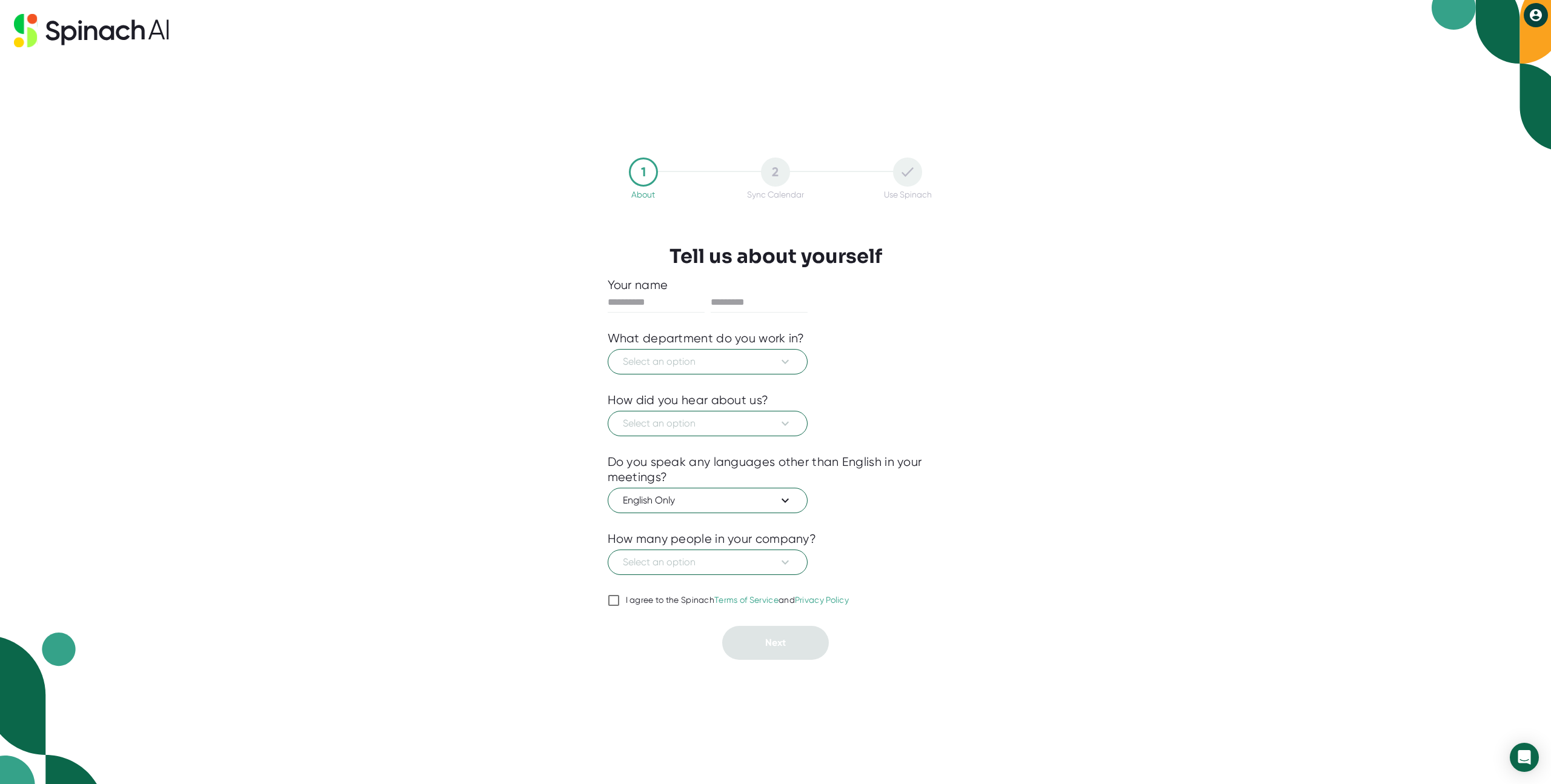
click at [1540, 16] on icon at bounding box center [1535, 15] width 12 height 12
click at [1031, 276] on div at bounding box center [775, 392] width 1551 height 784
click at [1535, 13] on icon at bounding box center [1536, 16] width 15 height 15
click at [1108, 174] on div at bounding box center [775, 392] width 1551 height 784
drag, startPoint x: 172, startPoint y: 26, endPoint x: 32, endPoint y: 25, distance: 140.0
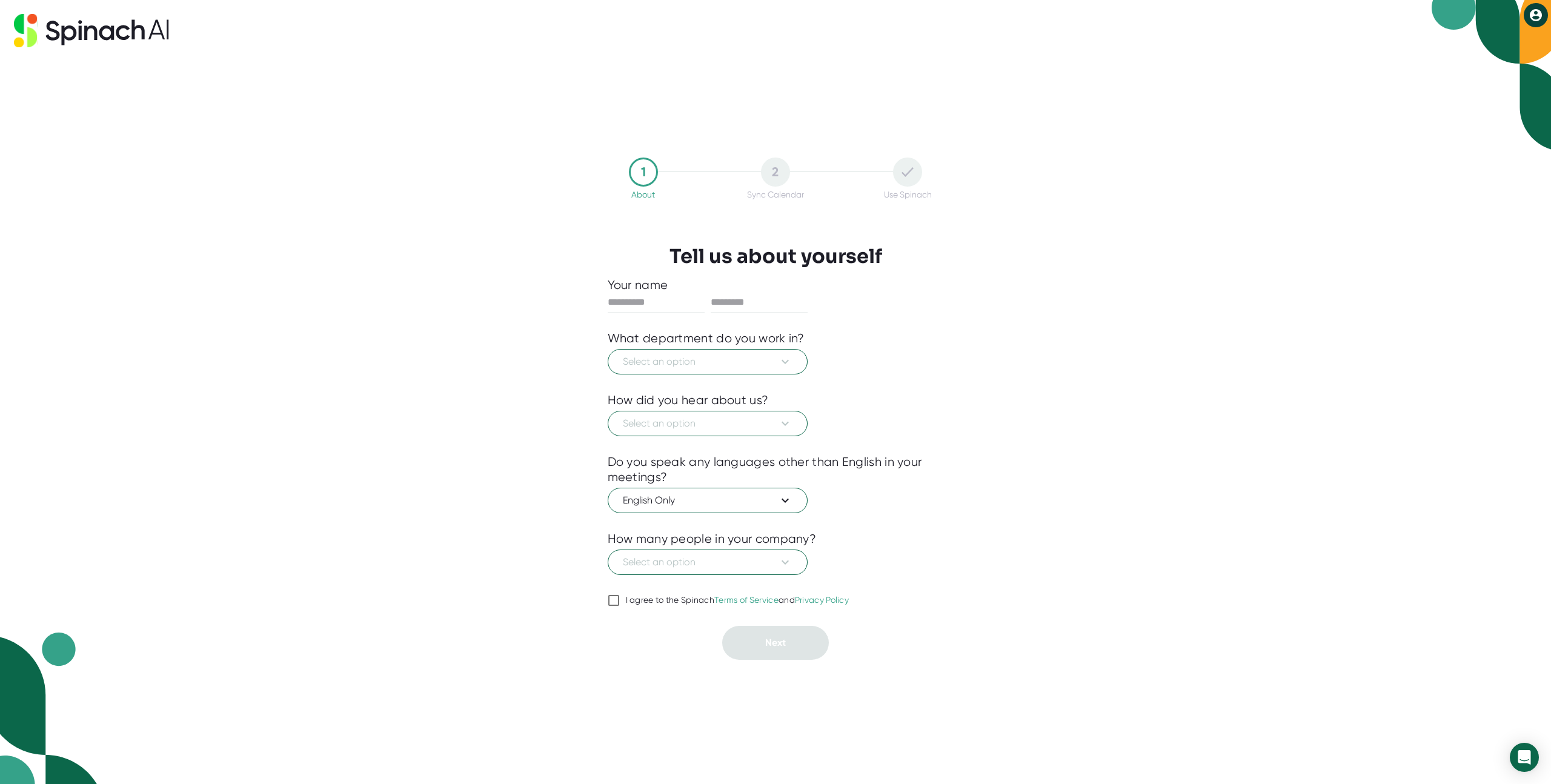
click at [32, 25] on div at bounding box center [775, 30] width 1523 height 33
drag, startPoint x: 12, startPoint y: 25, endPoint x: 176, endPoint y: 25, distance: 164.0
click at [176, 25] on div "1 About 2 Sync Calendar Use Spinach Tell us about yourself Your name What depar…" at bounding box center [775, 392] width 1551 height 784
click at [1541, 13] on icon at bounding box center [1536, 16] width 15 height 15
click at [1470, 41] on icon at bounding box center [1465, 40] width 11 height 11
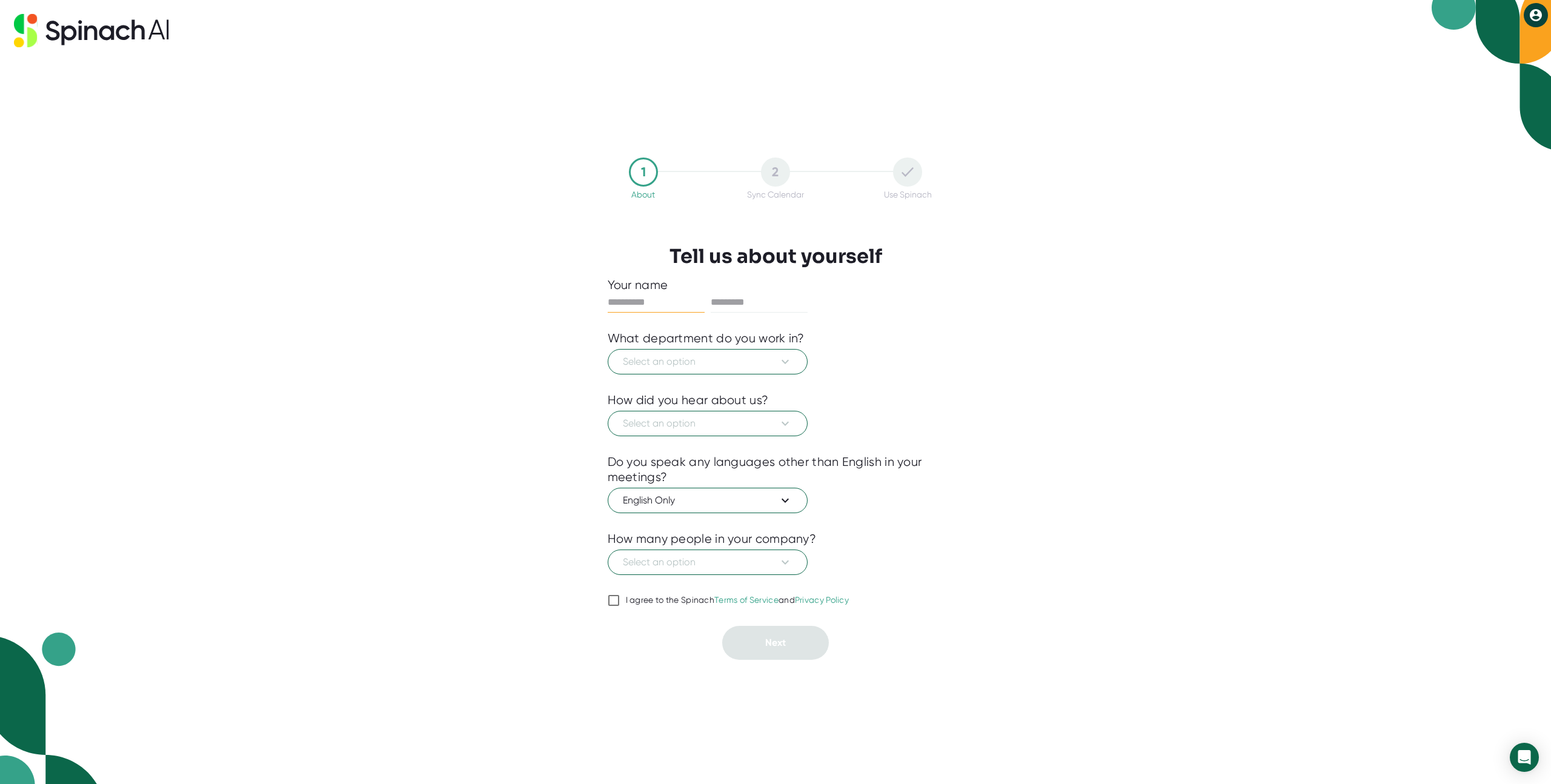
click at [783, 175] on div "2" at bounding box center [775, 172] width 29 height 29
click at [767, 198] on div "Sync Calendar" at bounding box center [775, 194] width 57 height 10
click at [914, 200] on div at bounding box center [776, 221] width 397 height 45
click at [142, 33] on icon at bounding box center [111, 30] width 66 height 20
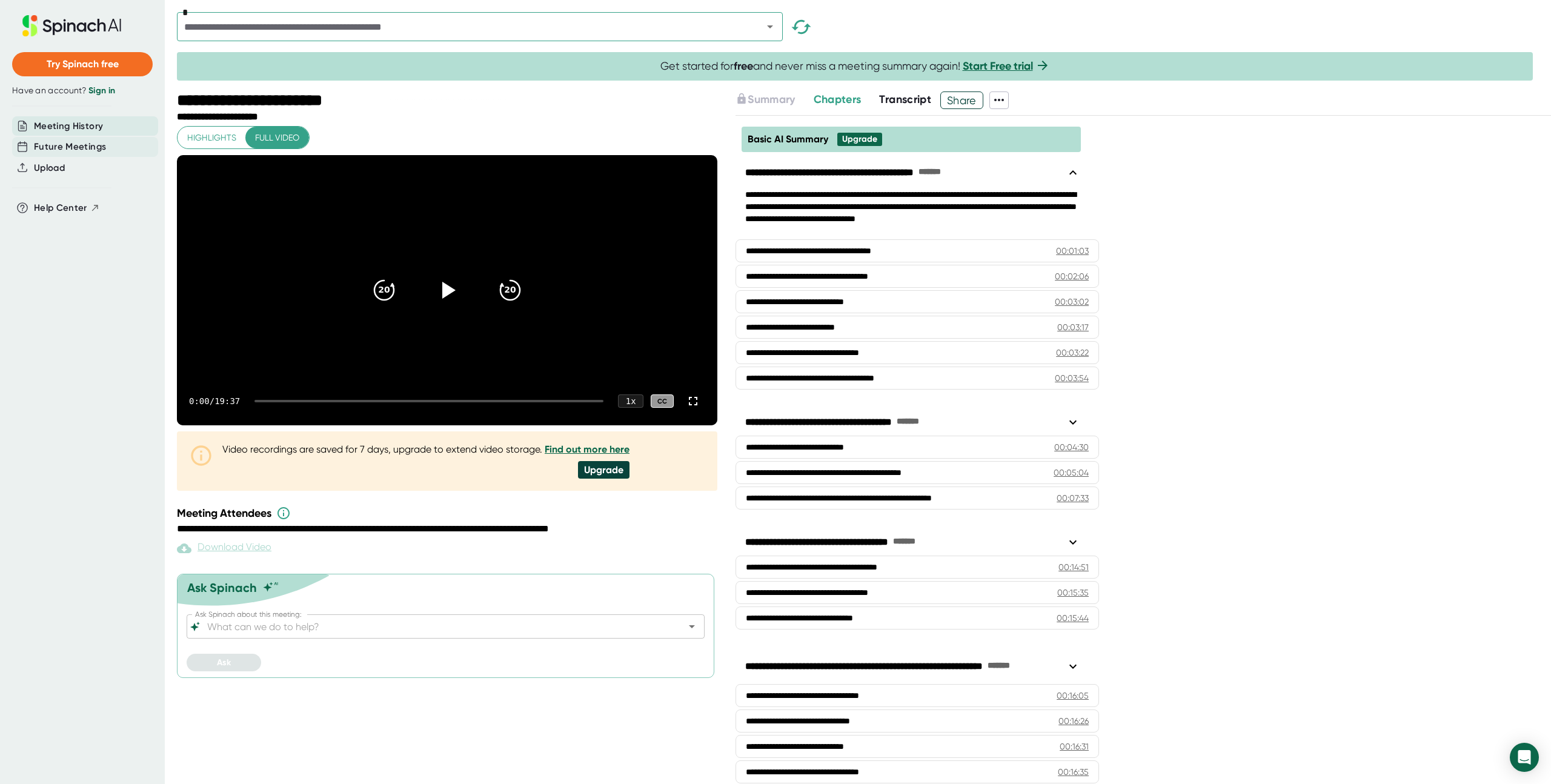
click at [85, 141] on span "Future Meetings" at bounding box center [70, 147] width 72 height 14
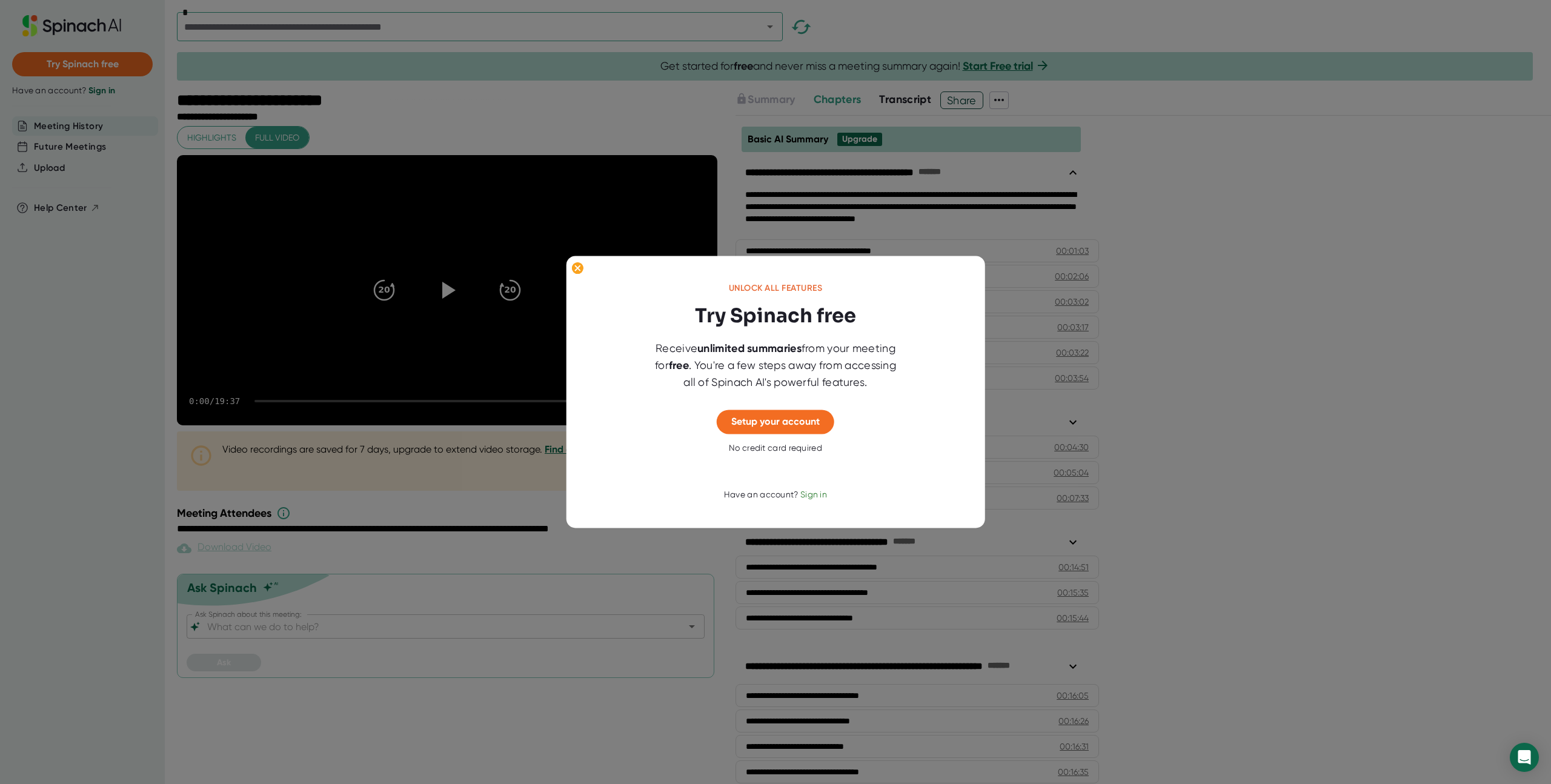
click at [145, 265] on div at bounding box center [775, 392] width 1551 height 784
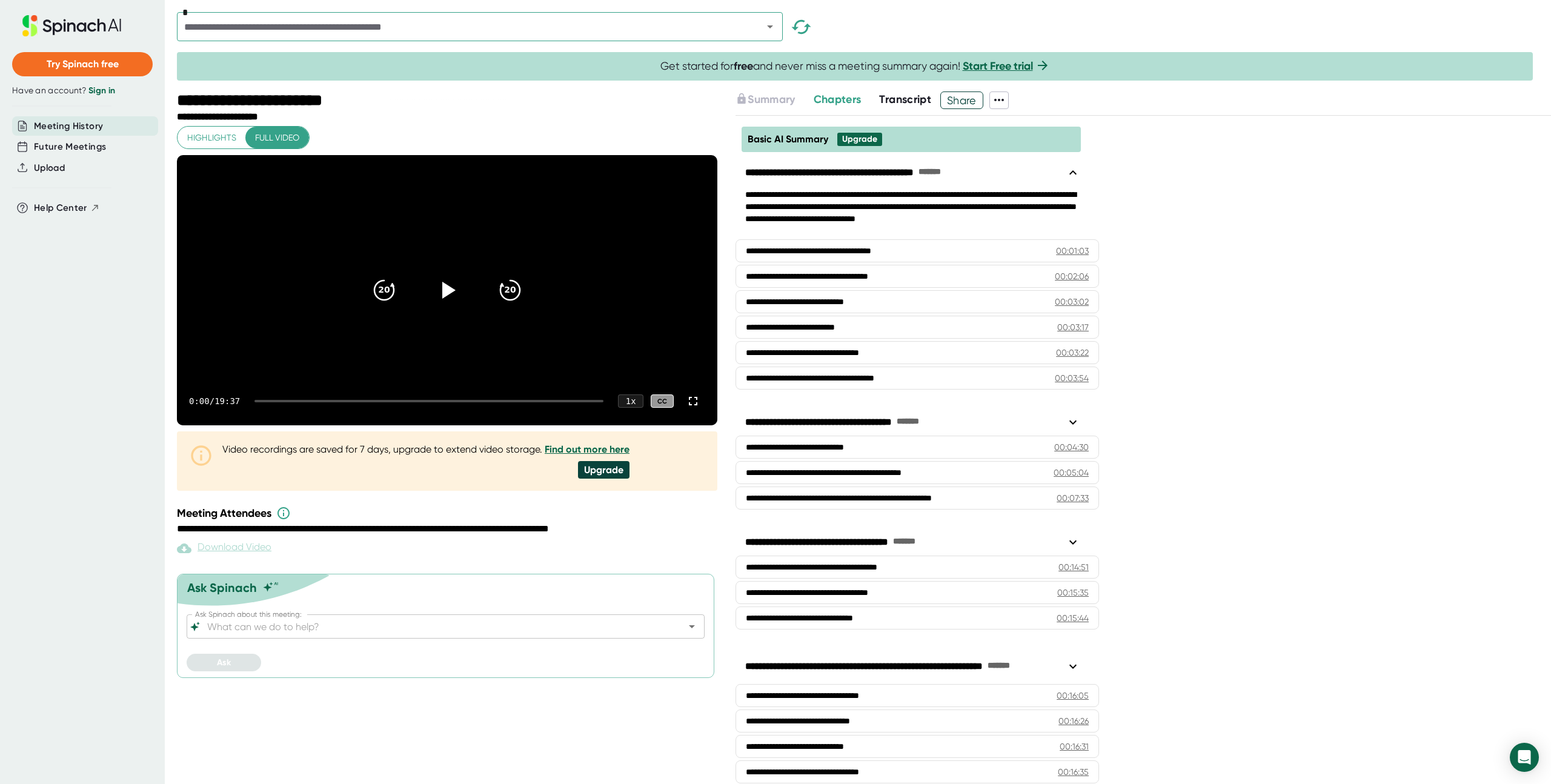
click at [108, 128] on div "Meeting History" at bounding box center [84, 126] width 146 height 20
click at [34, 144] on span "Future Meetings" at bounding box center [70, 147] width 72 height 14
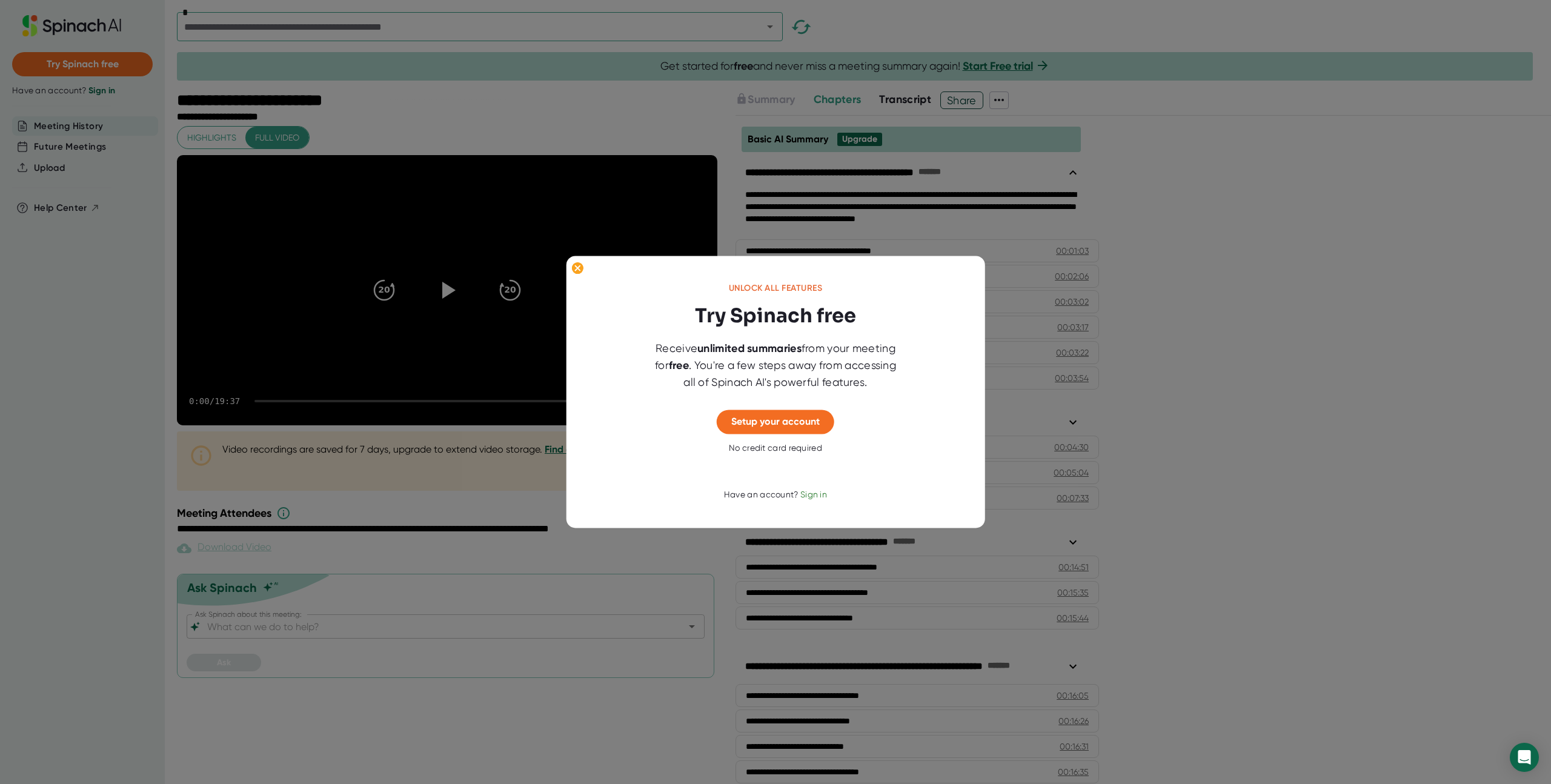
click at [33, 144] on div at bounding box center [775, 392] width 1551 height 784
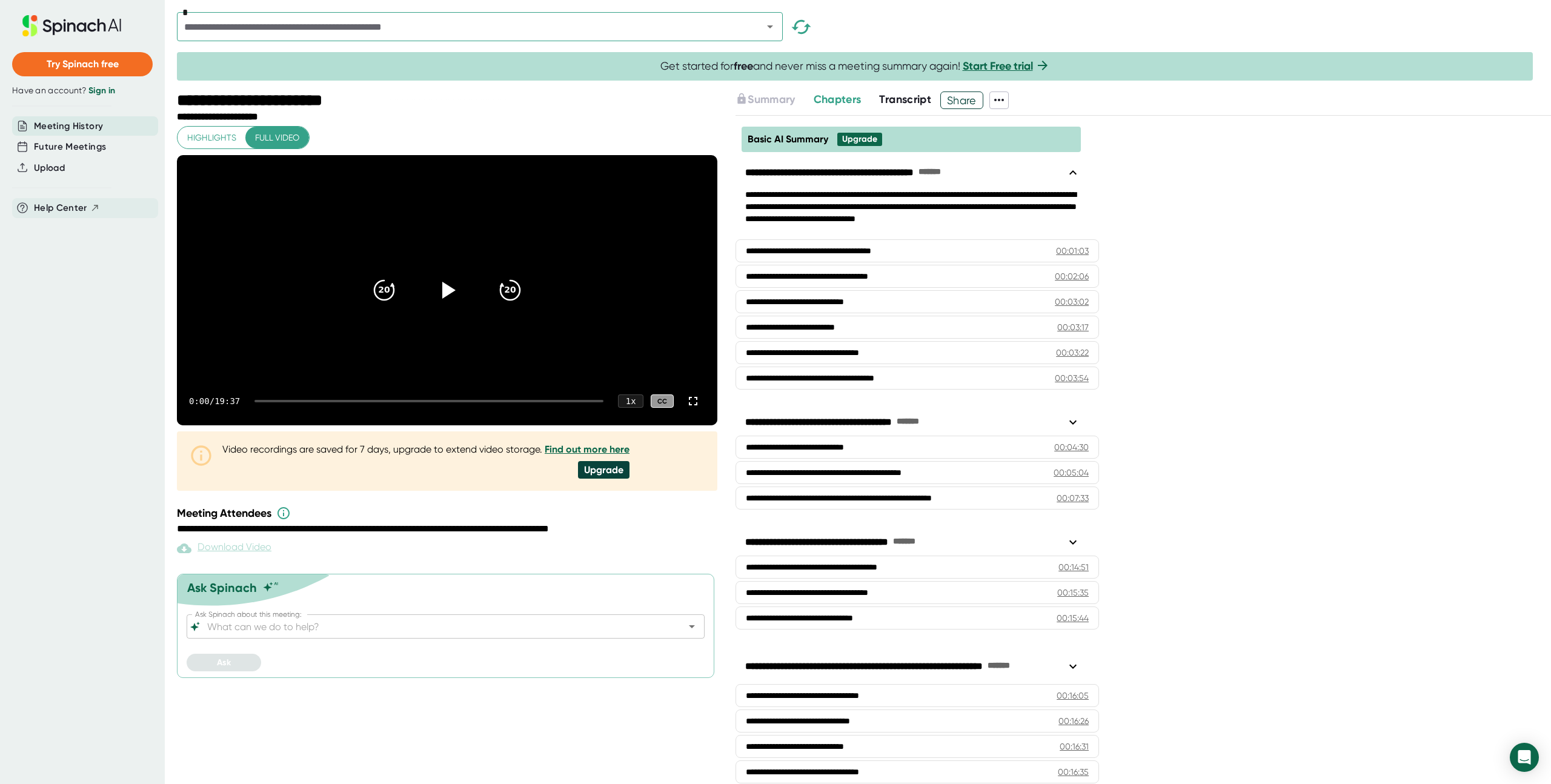
click at [60, 205] on span "Help Center" at bounding box center [61, 208] width 53 height 14
click at [68, 151] on span "Future Meetings" at bounding box center [70, 147] width 72 height 14
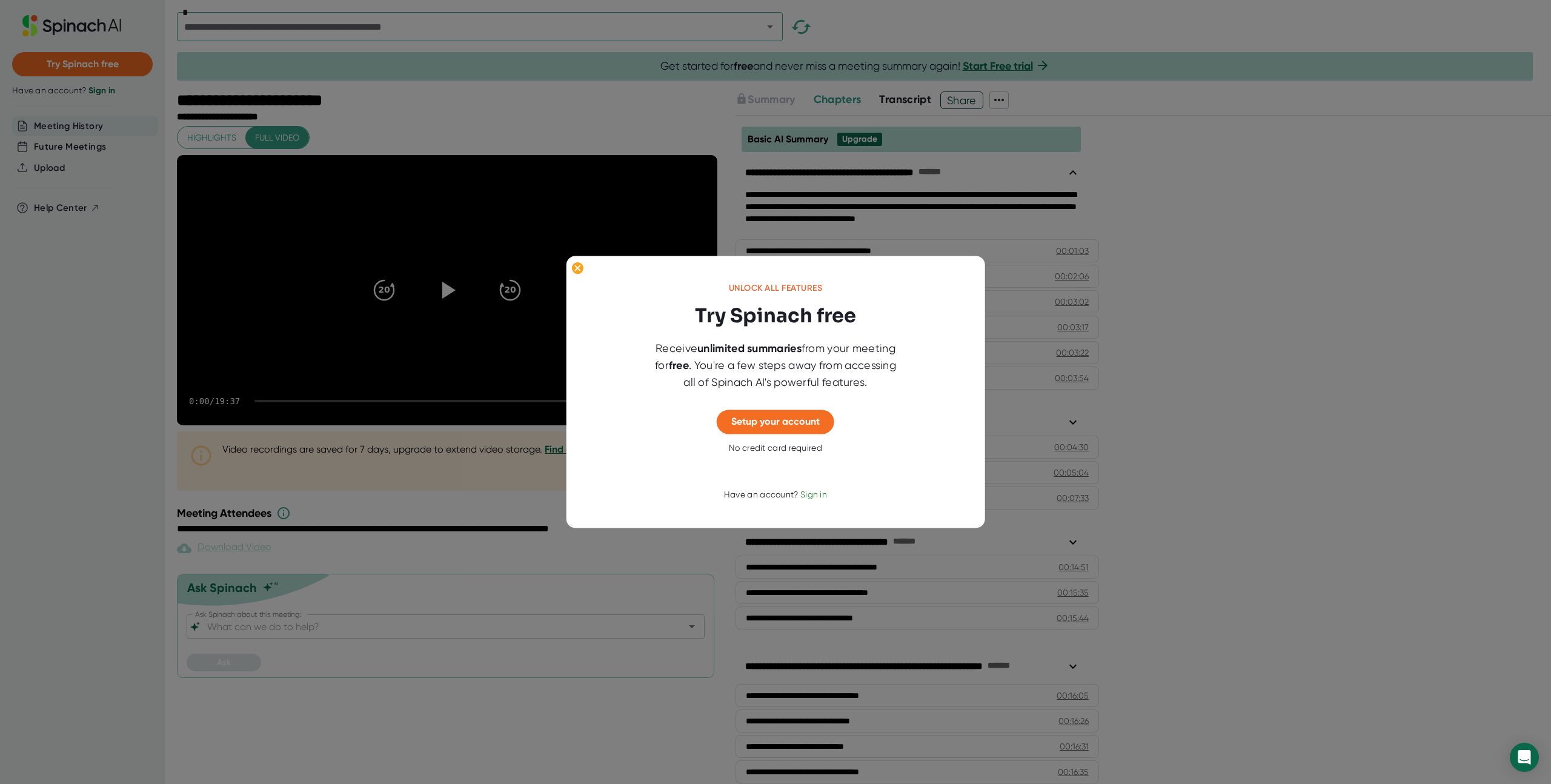
click at [808, 496] on span "Sign in" at bounding box center [814, 495] width 27 height 10
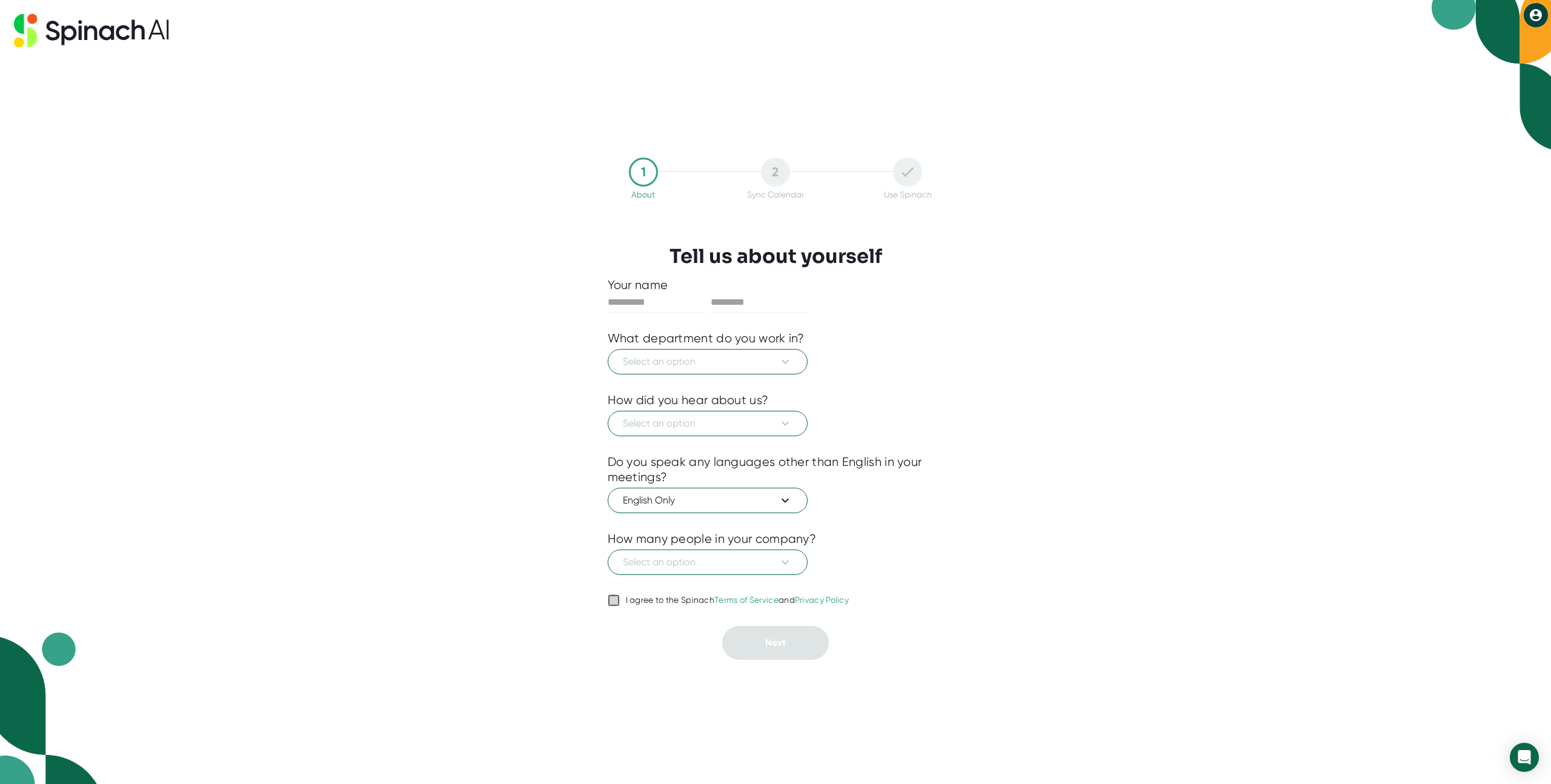
click at [615, 602] on input "I agree to the Spinach Terms of Service and Privacy Policy" at bounding box center [614, 600] width 12 height 15
checkbox input "true"
click at [669, 297] on input "text" at bounding box center [656, 302] width 97 height 19
click at [0, 783] on com-1password-button at bounding box center [0, 784] width 0 height 0
click at [620, 305] on input "text" at bounding box center [656, 302] width 97 height 19
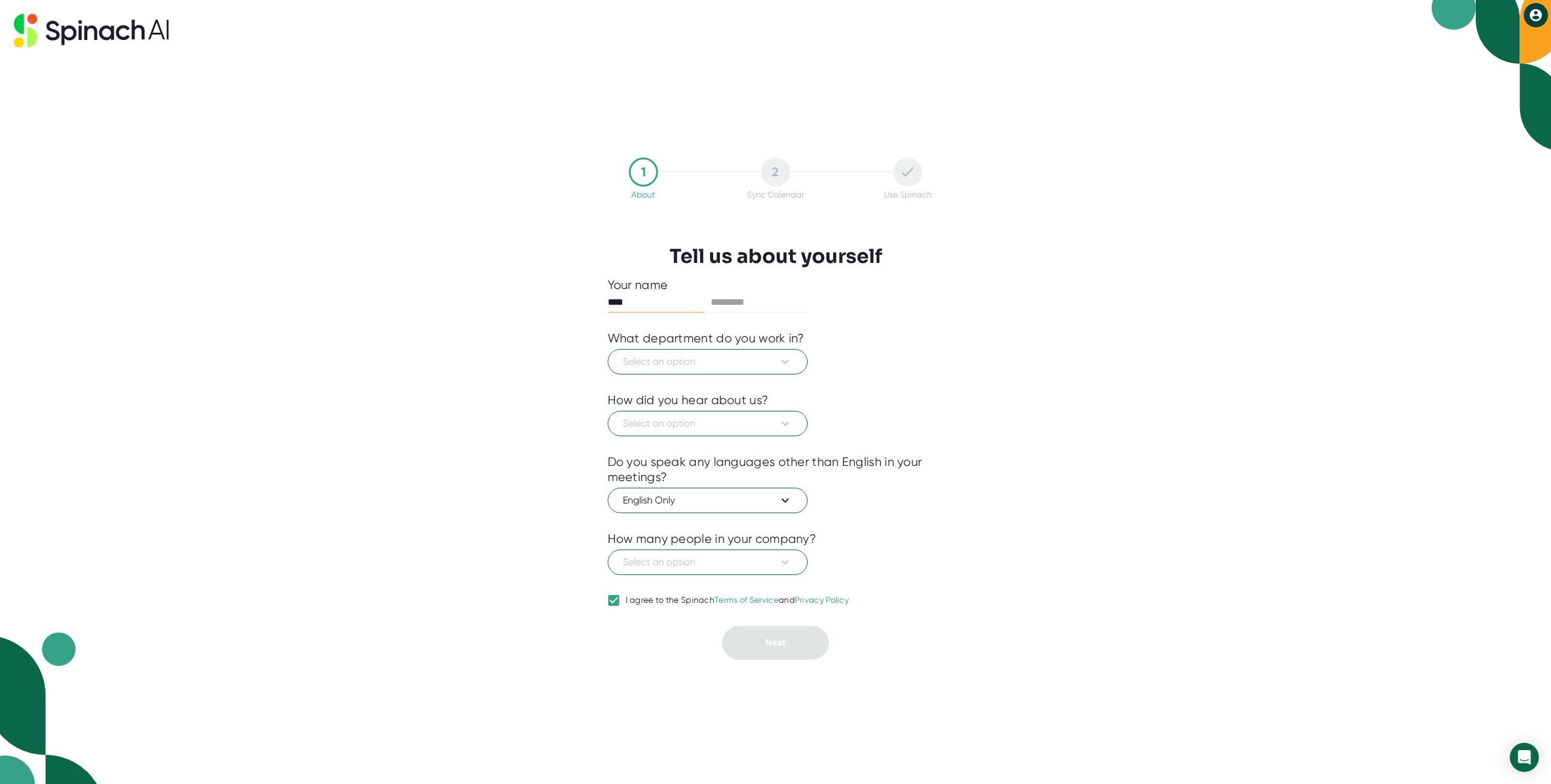
type input "****"
type input "*****"
click at [651, 370] on button "Select an option" at bounding box center [708, 361] width 200 height 25
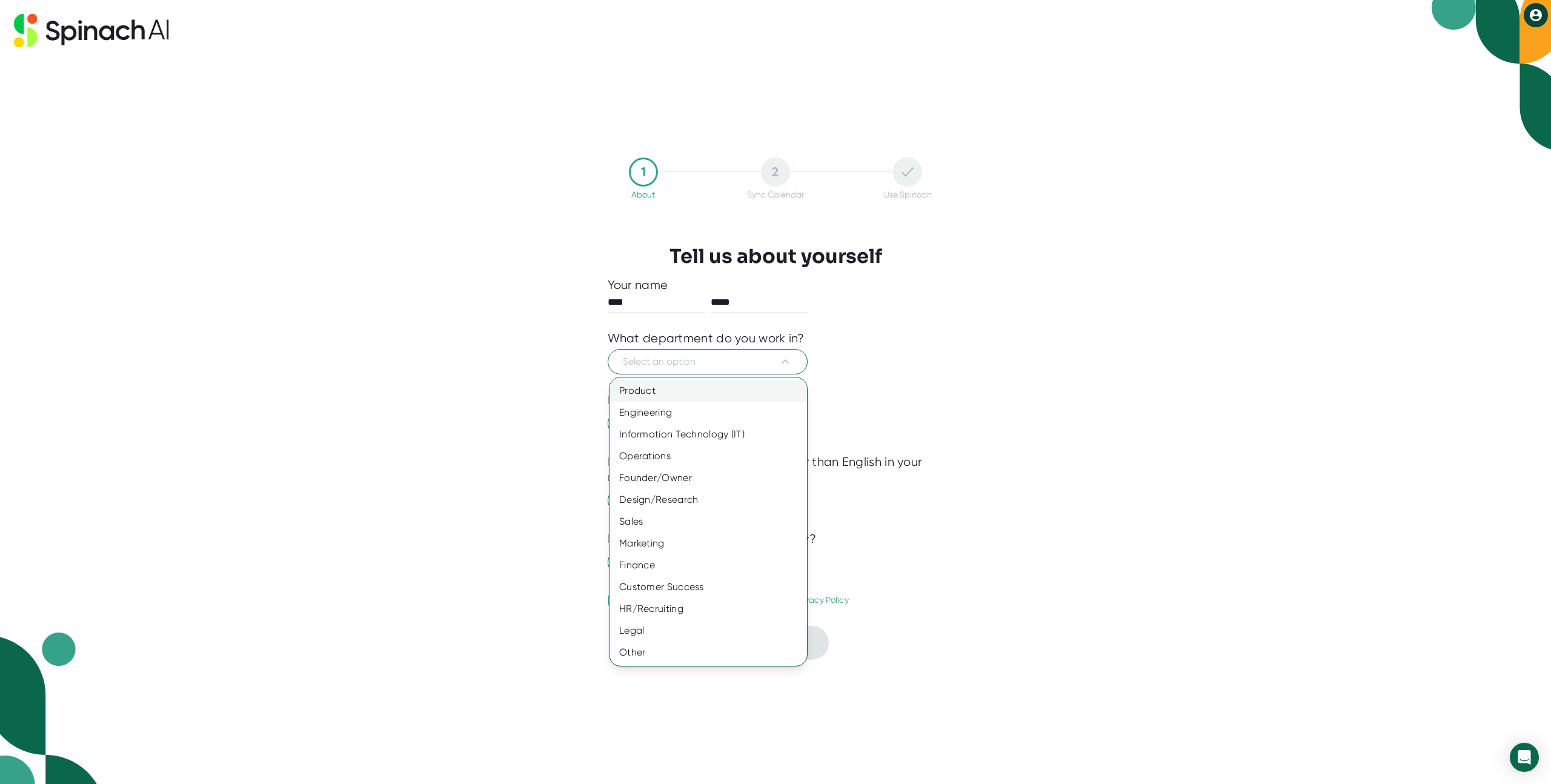
click at [650, 383] on div "Product" at bounding box center [708, 390] width 198 height 21
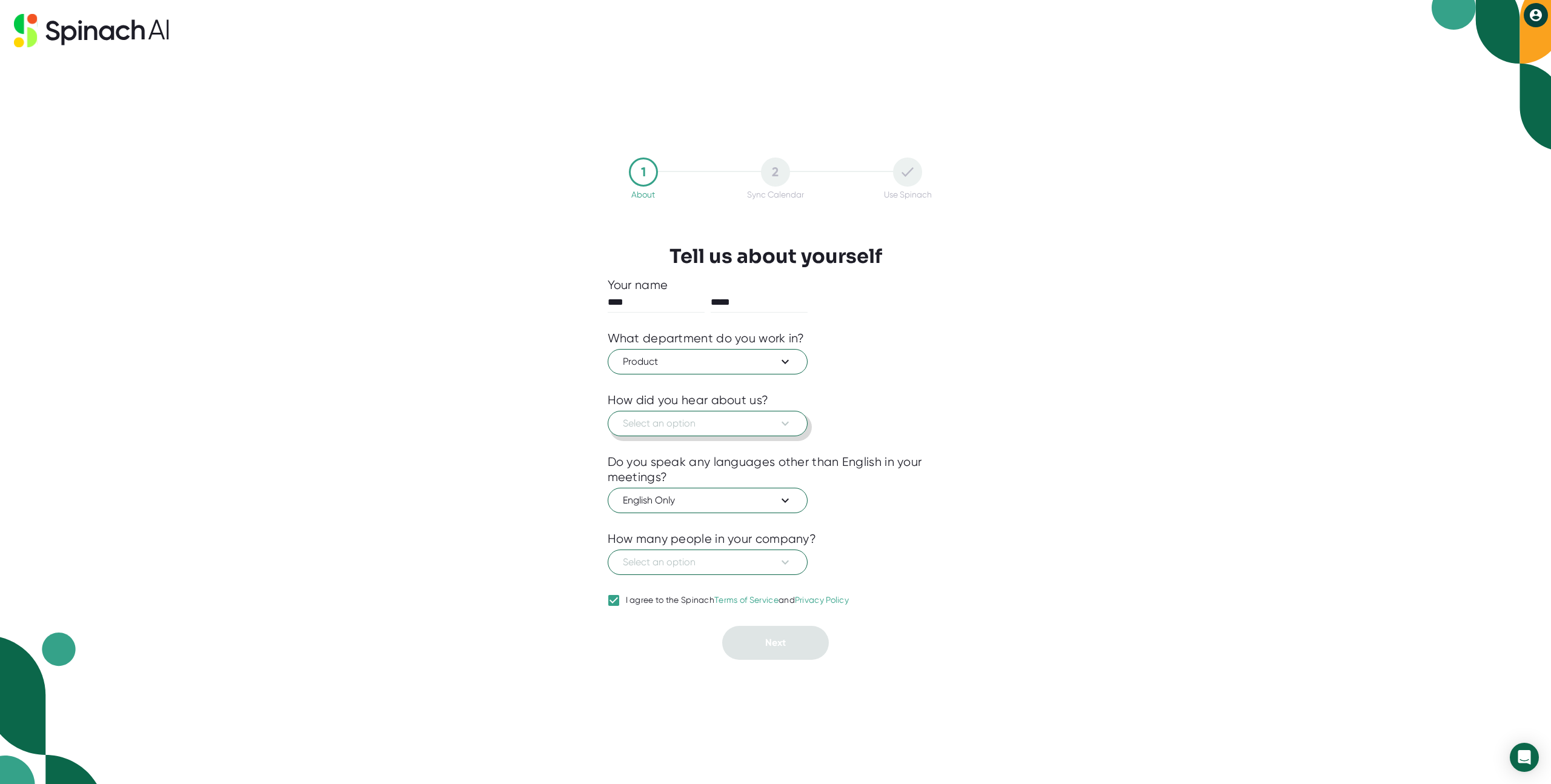
click at [646, 416] on span "Select an option" at bounding box center [707, 423] width 170 height 15
click at [654, 452] on div "Someone recommended" at bounding box center [708, 452] width 198 height 21
click at [657, 493] on span "English Only" at bounding box center [707, 500] width 170 height 15
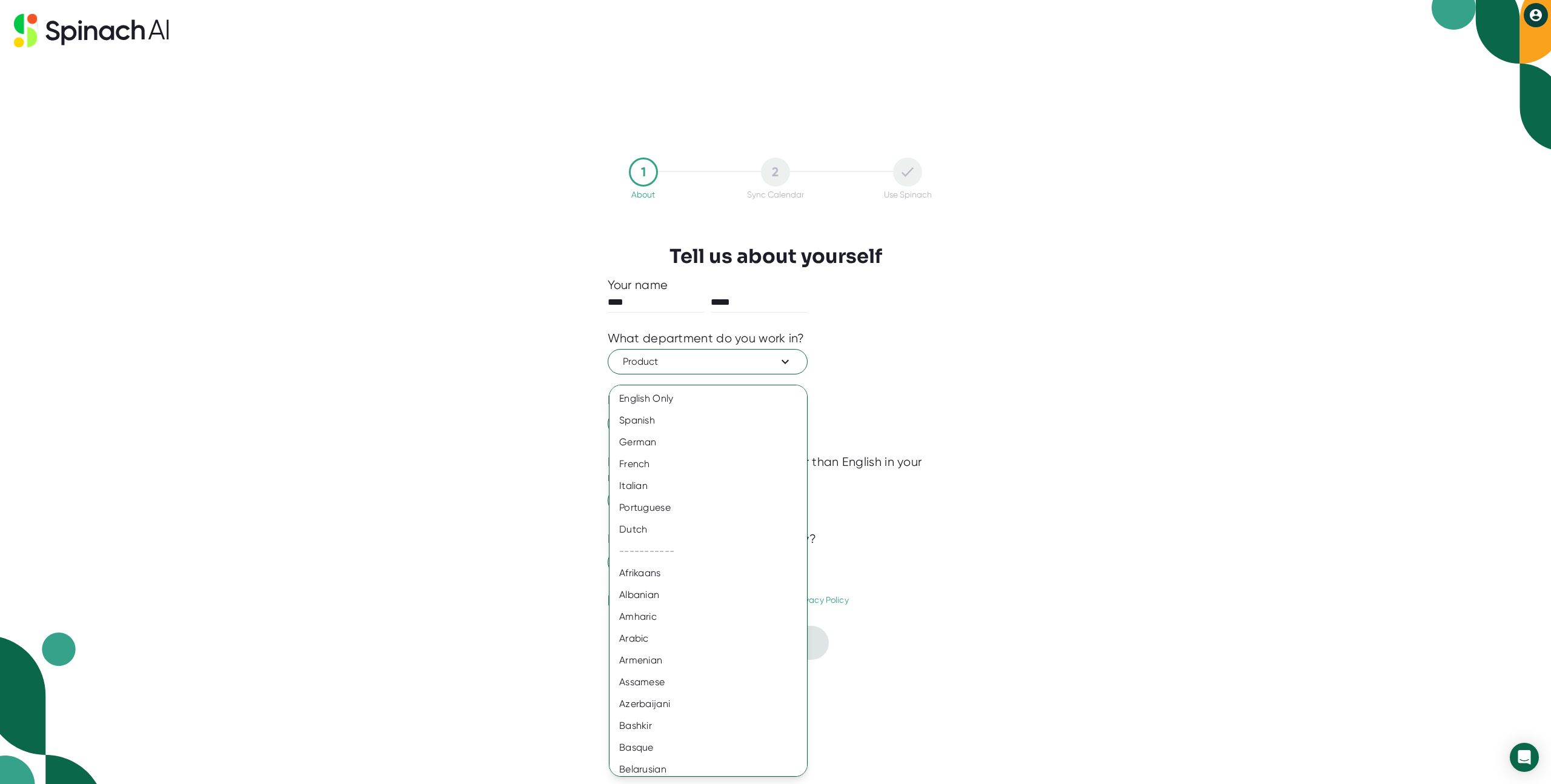
click at [582, 537] on div at bounding box center [775, 392] width 1551 height 784
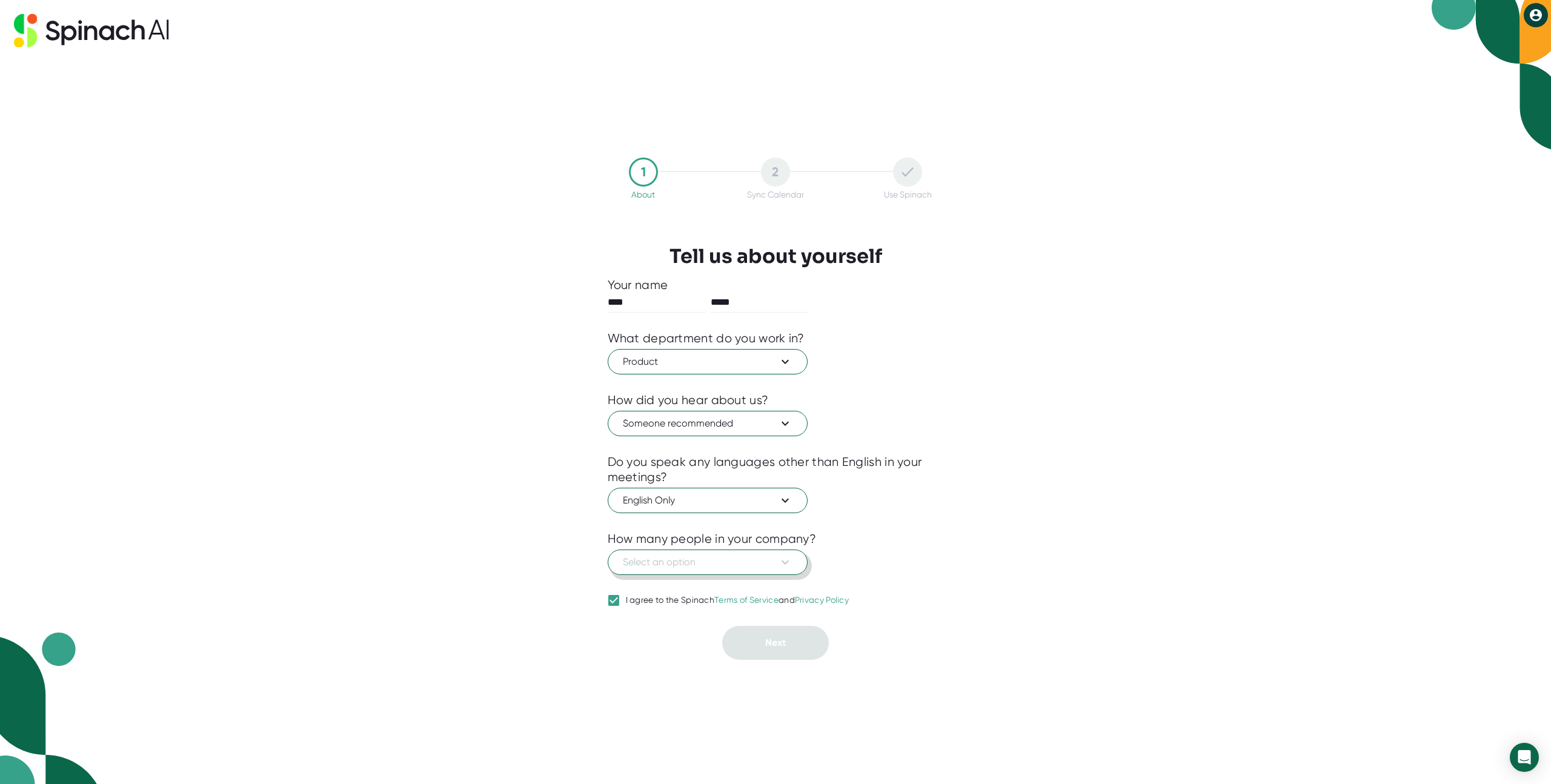
click at [649, 560] on span "Select an option" at bounding box center [707, 563] width 170 height 15
click at [646, 632] on div "51-200" at bounding box center [708, 634] width 198 height 21
click at [768, 638] on span "Next" at bounding box center [776, 643] width 21 height 12
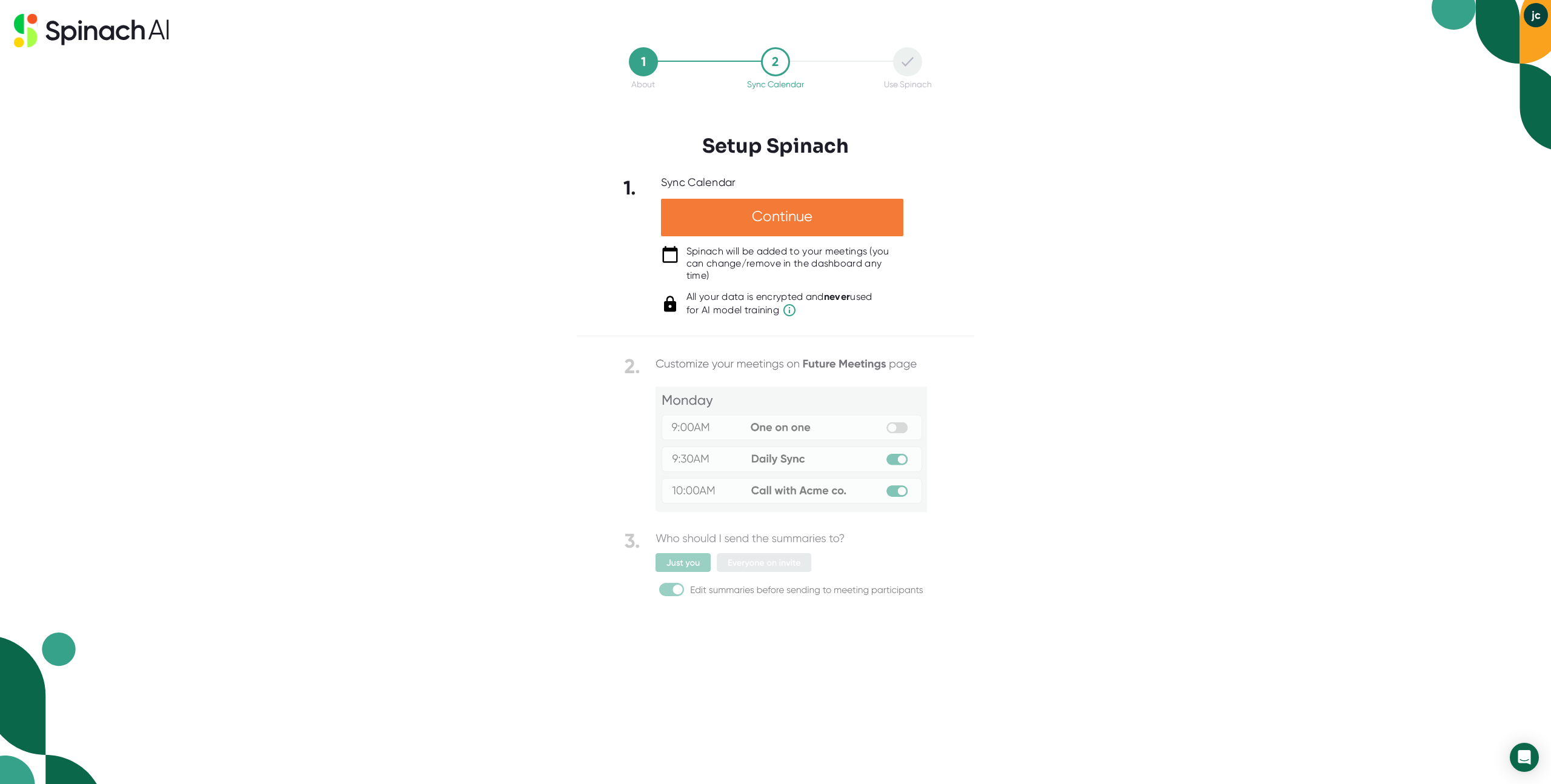
click at [727, 218] on div "Continue" at bounding box center [782, 217] width 242 height 38
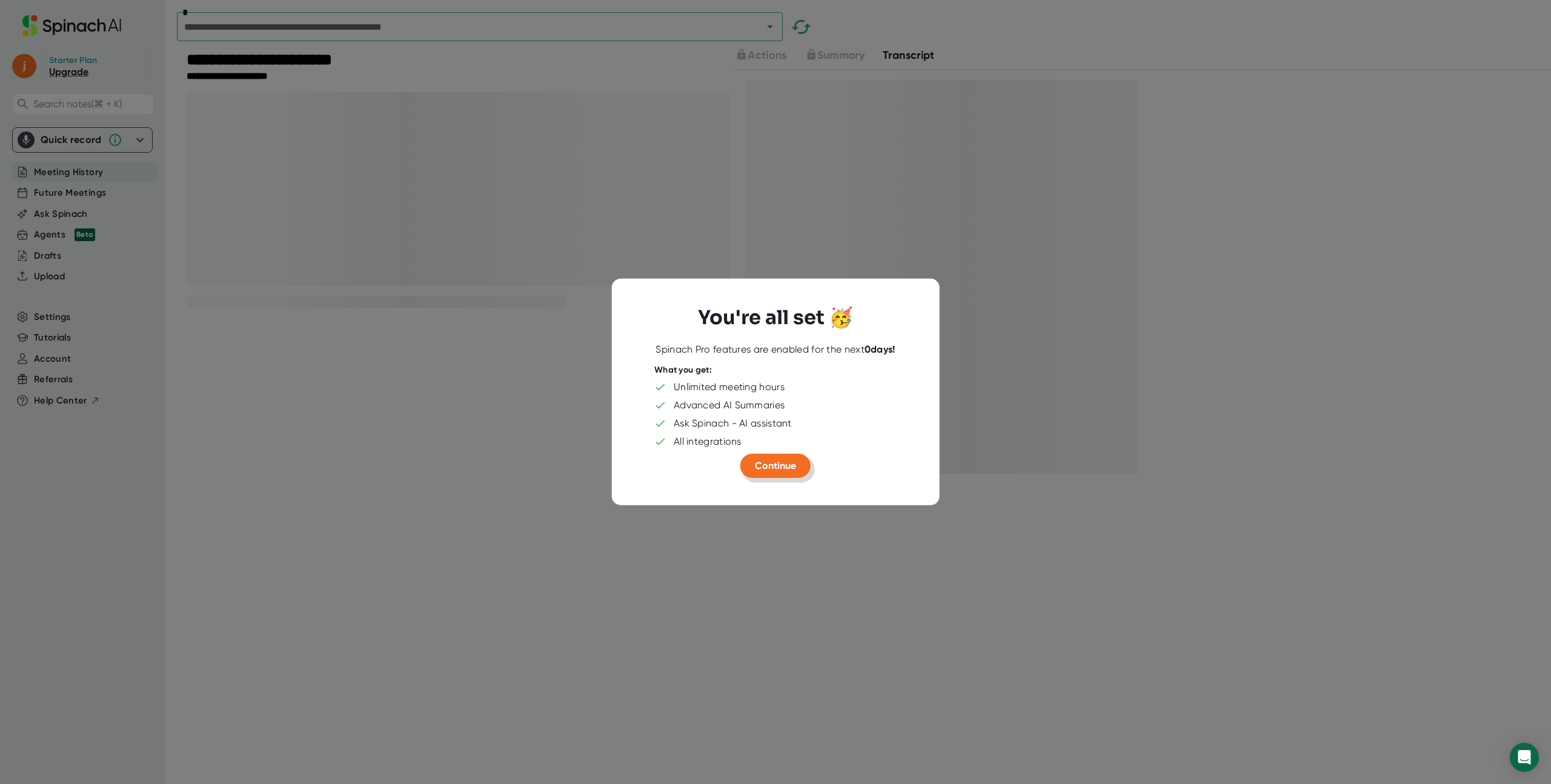
click at [765, 469] on span "Continue" at bounding box center [776, 466] width 41 height 12
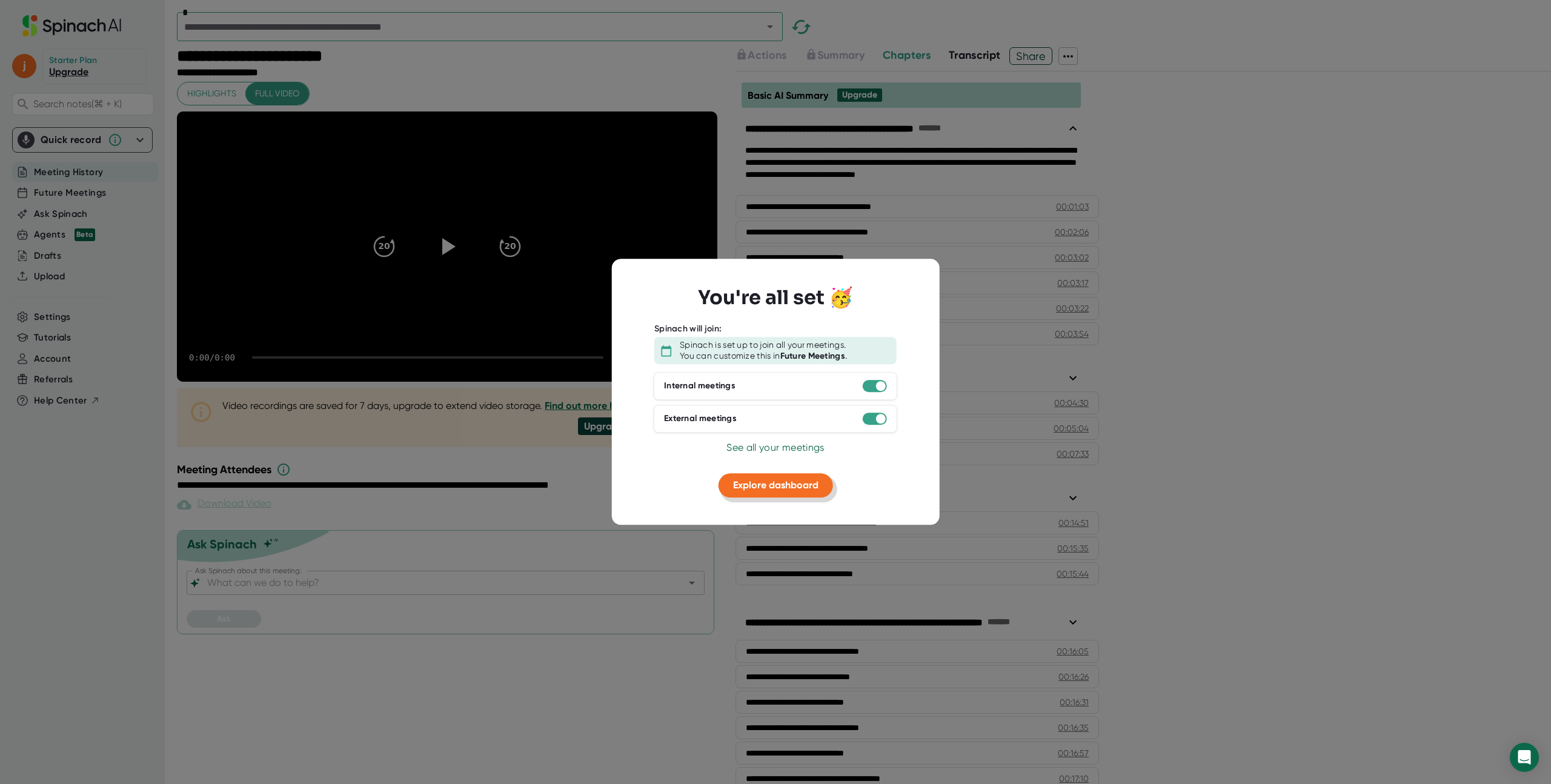
click at [766, 481] on span "Explore dashboard" at bounding box center [775, 485] width 85 height 12
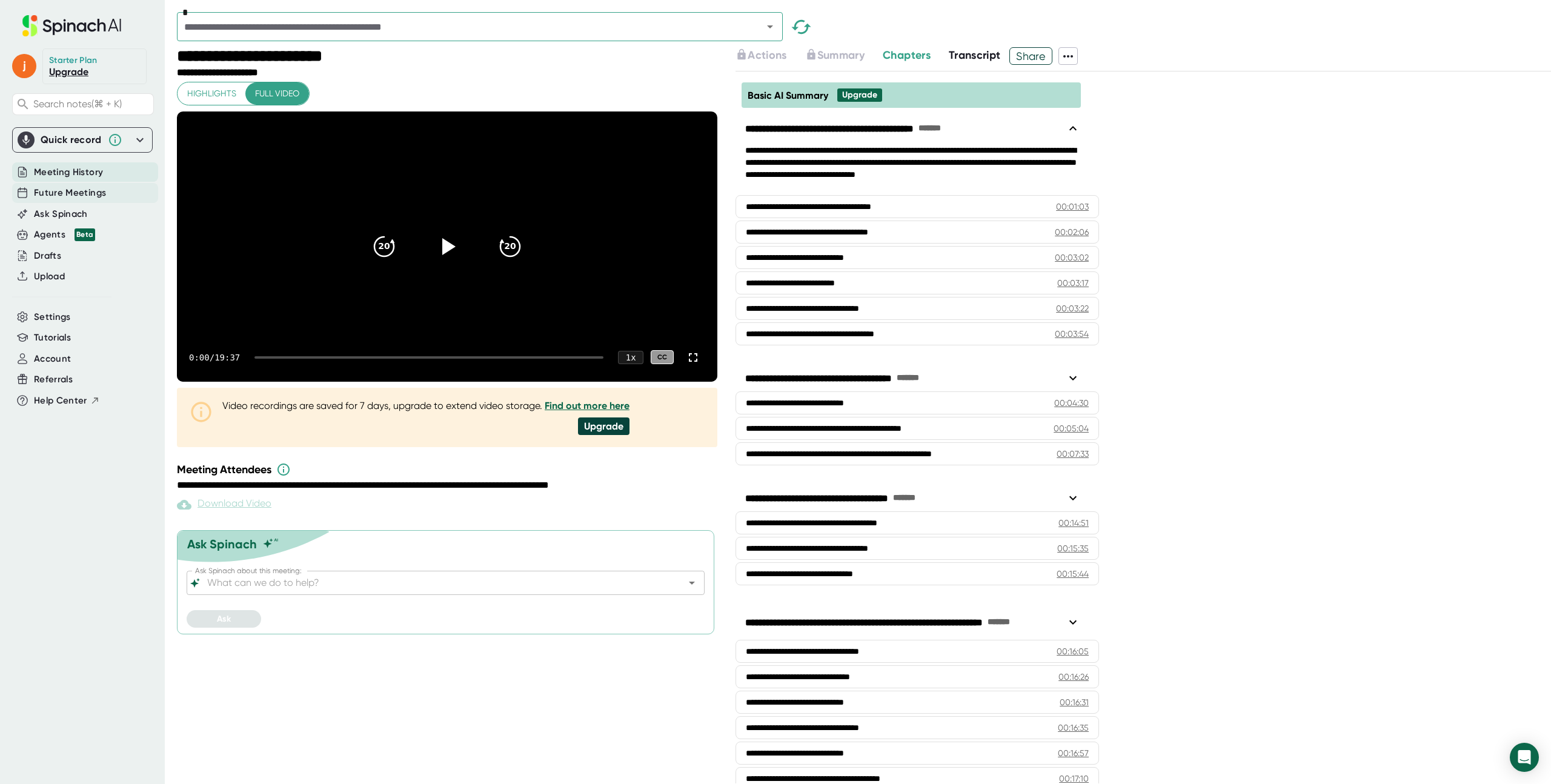
click at [35, 192] on span "Future Meetings" at bounding box center [70, 192] width 72 height 14
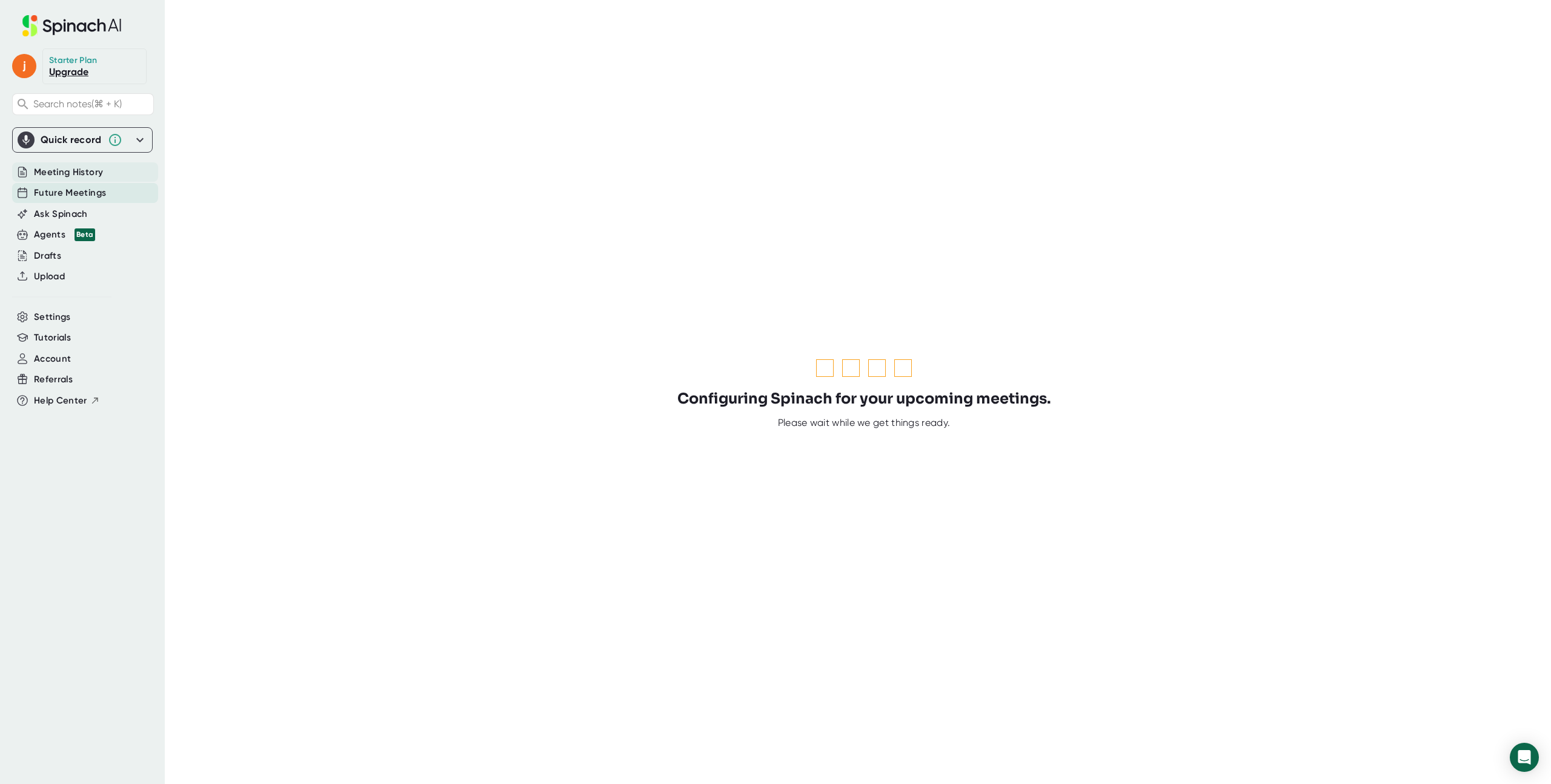
click at [67, 169] on span "Meeting History" at bounding box center [68, 172] width 69 height 14
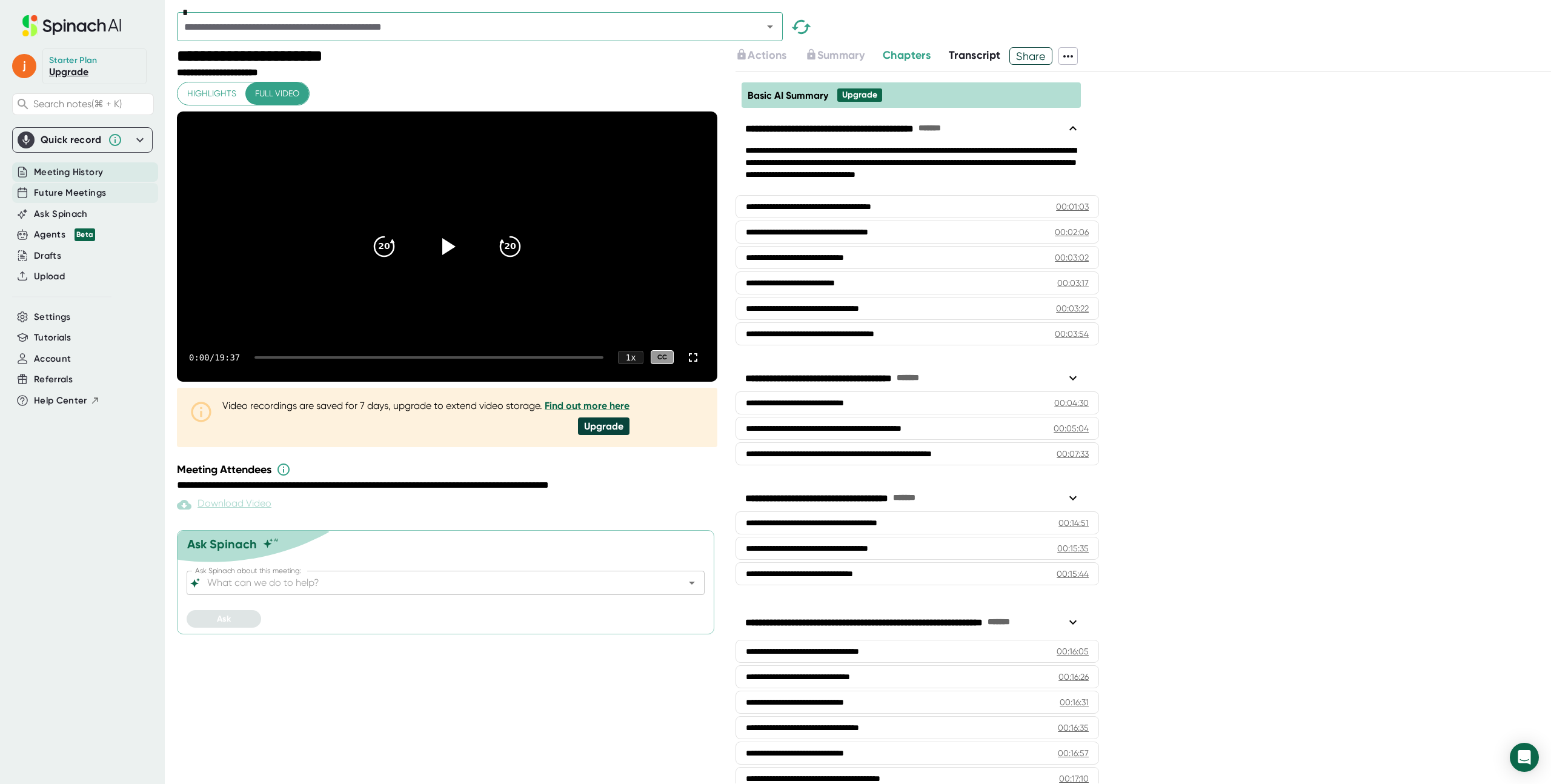
click at [65, 195] on span "Future Meetings" at bounding box center [70, 192] width 72 height 14
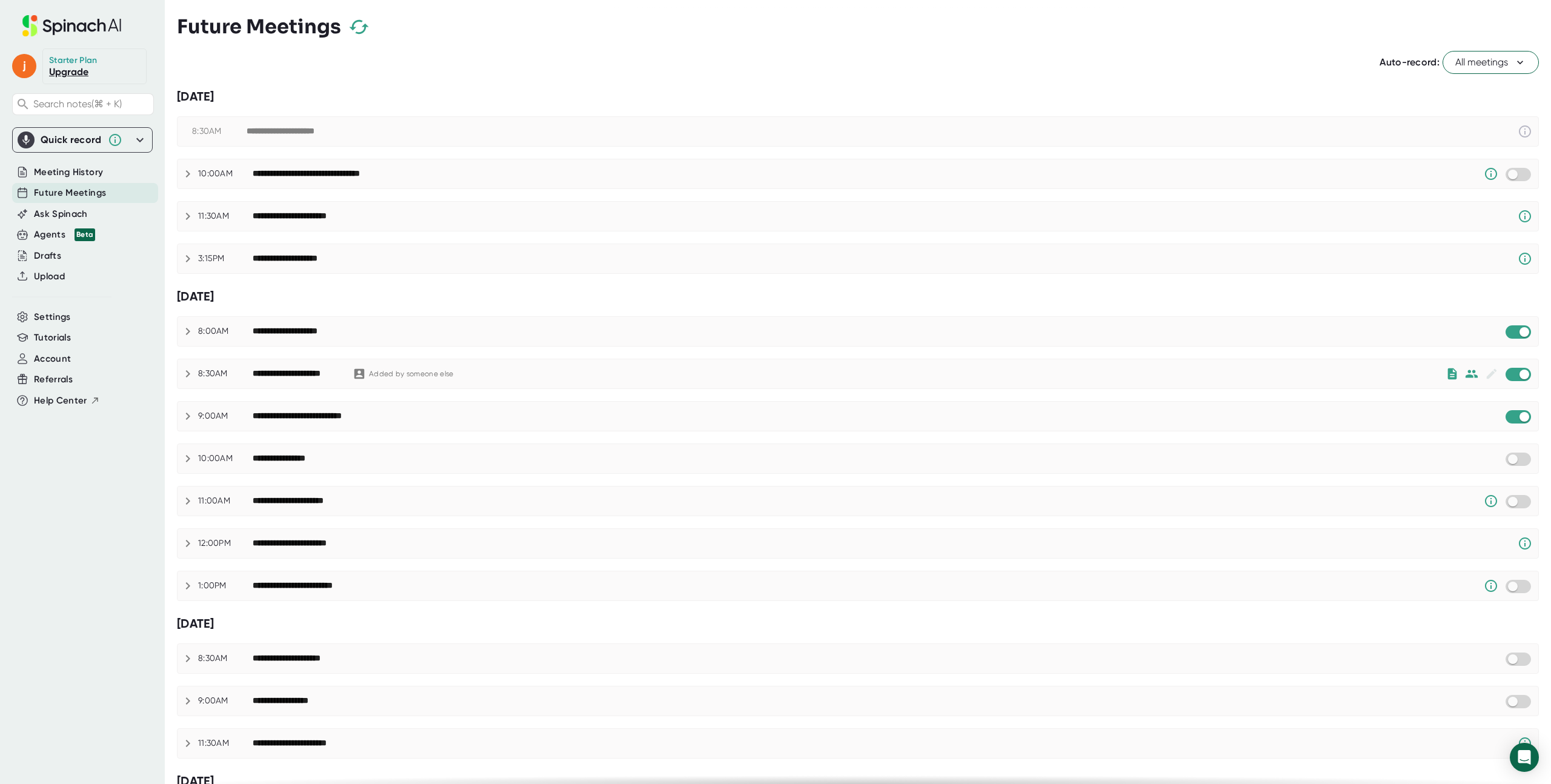
checkbox input "true"
click at [1521, 53] on button "All meetings" at bounding box center [1490, 62] width 96 height 23
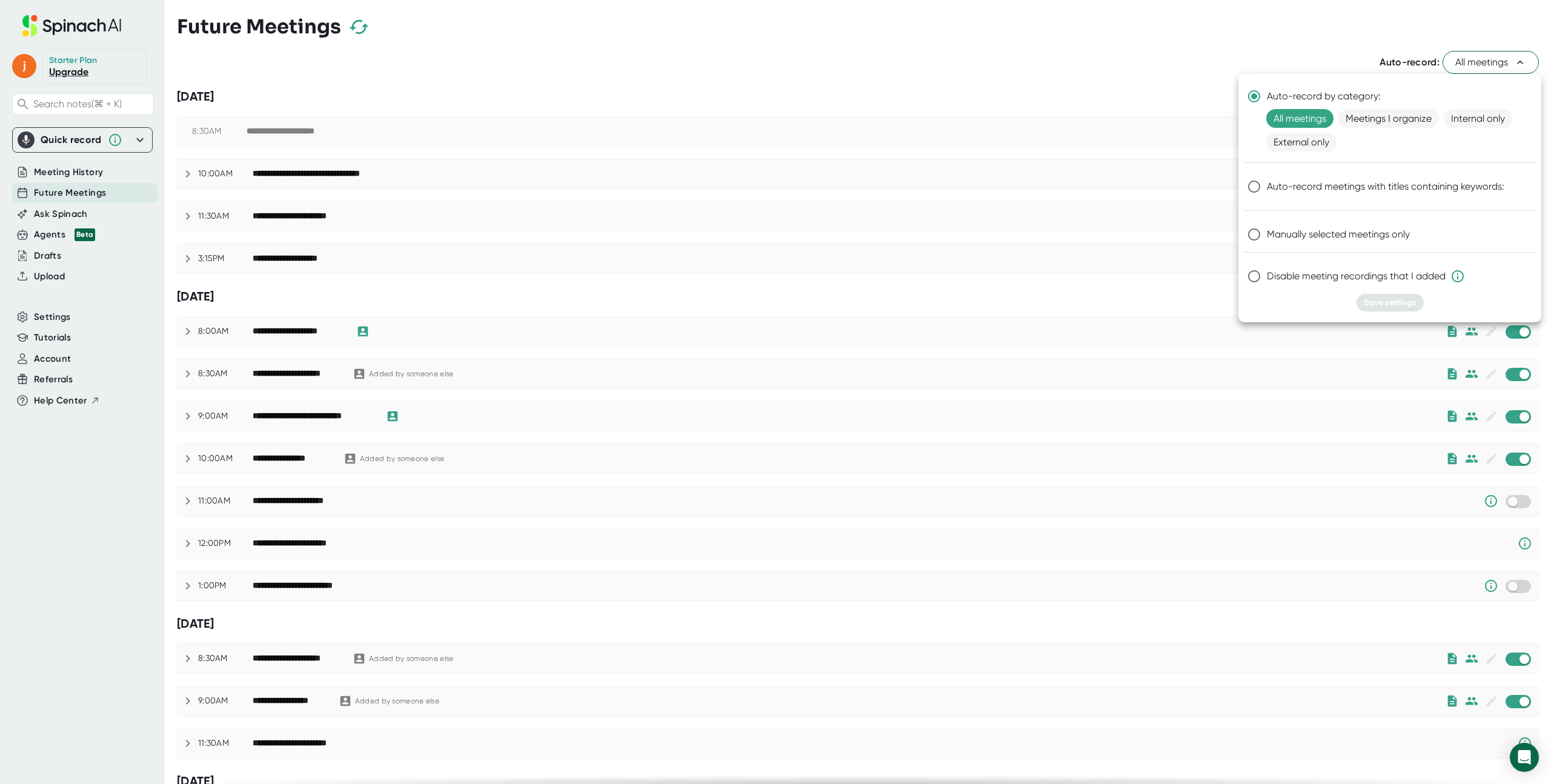
click at [1468, 30] on div at bounding box center [775, 392] width 1551 height 784
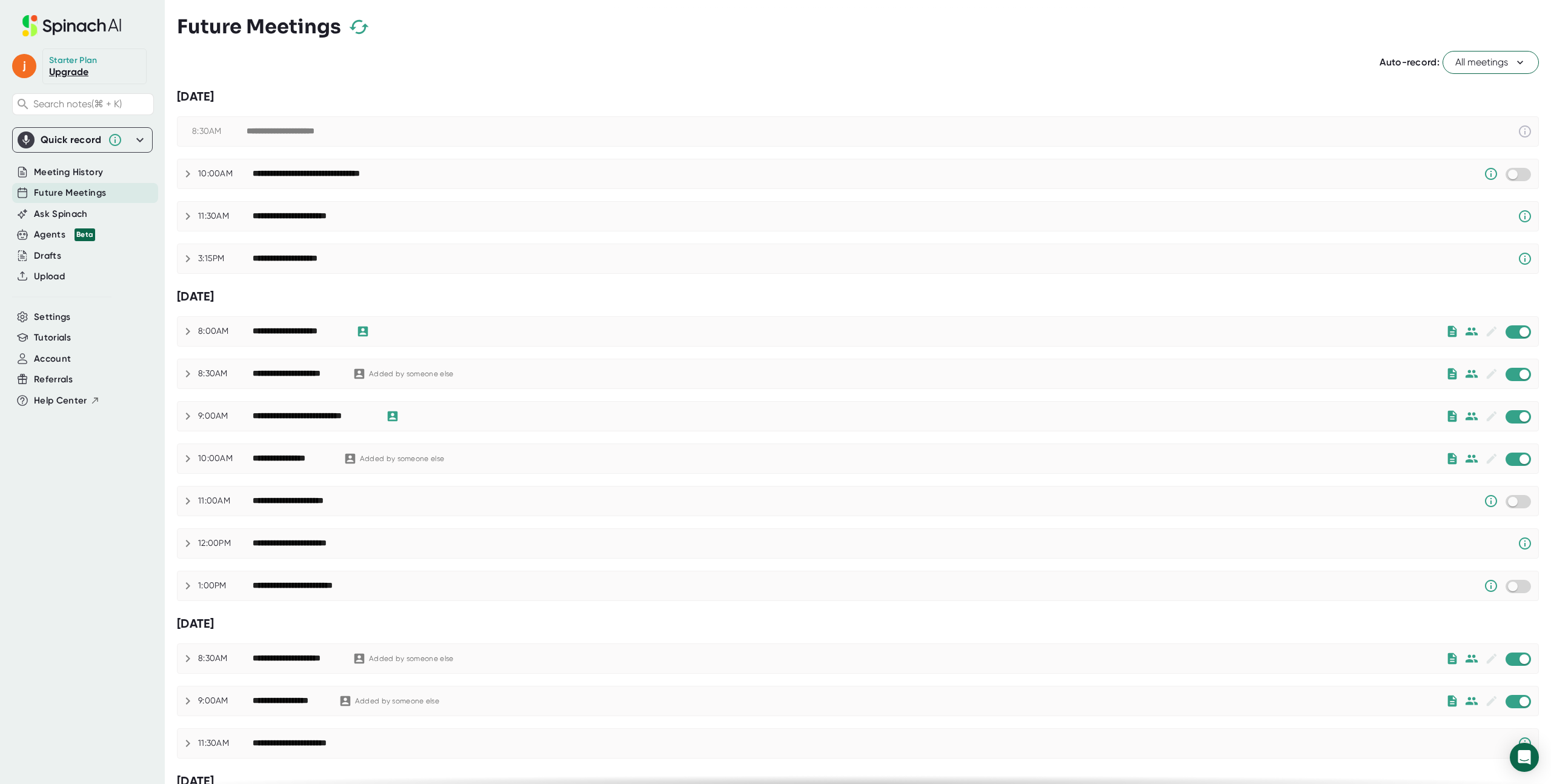
click at [1479, 60] on span "All meetings" at bounding box center [1491, 62] width 71 height 15
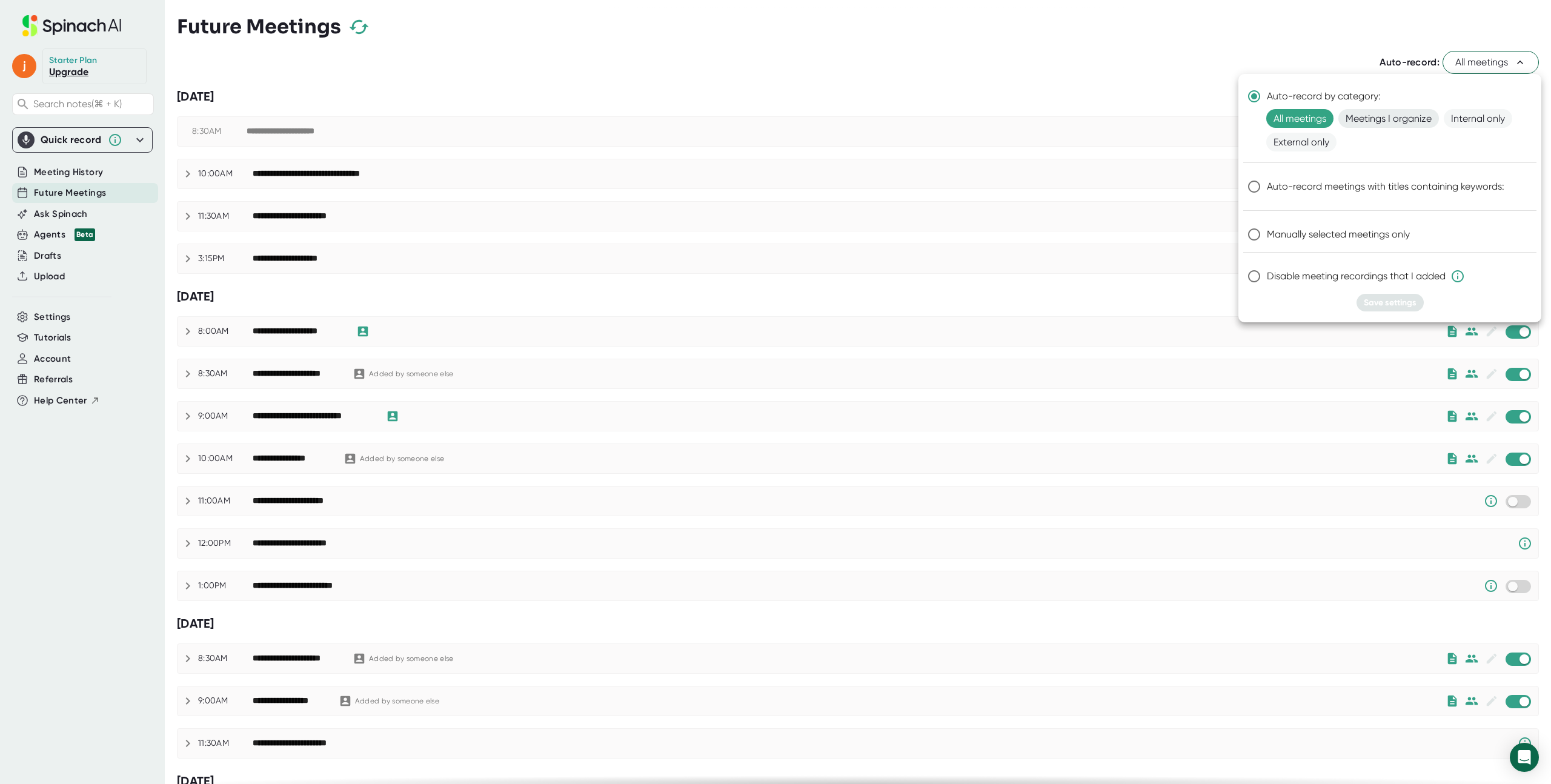
click at [1398, 117] on span "Meetings I organize" at bounding box center [1389, 118] width 101 height 19
click at [1250, 275] on input "Disable meeting recordings that I added" at bounding box center [1254, 276] width 25 height 25
radio input "true"
click at [1250, 95] on input "Auto-record by category:" at bounding box center [1254, 96] width 25 height 25
radio input "true"
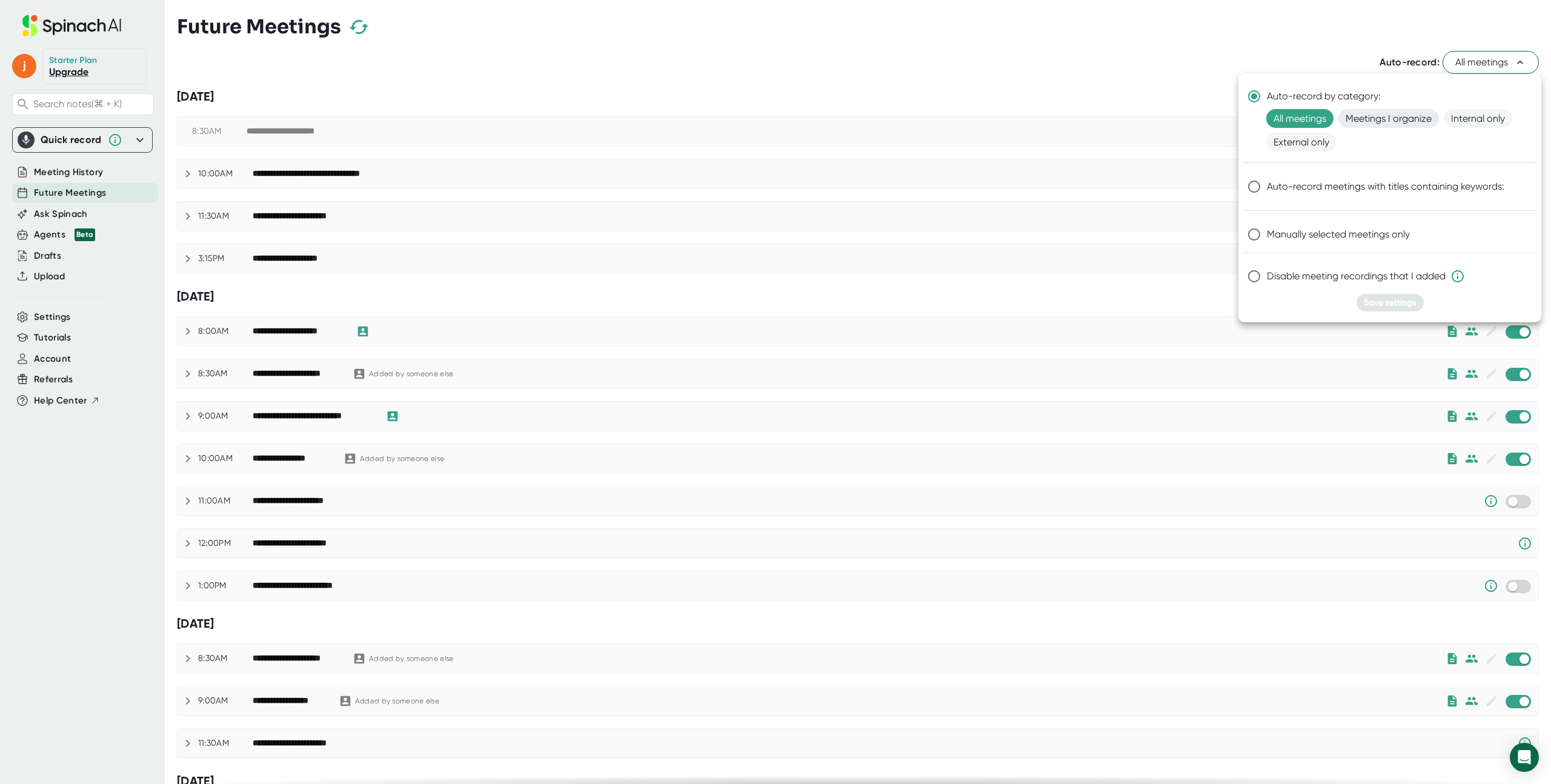
click at [1393, 115] on span "Meetings I organize" at bounding box center [1389, 118] width 101 height 19
click at [1457, 275] on icon at bounding box center [1458, 276] width 15 height 15
click at [1267, 275] on input "Disable meeting recordings that I added" at bounding box center [1254, 276] width 25 height 25
radio input "true"
click at [1457, 292] on div "Disable meeting recordings that I added" at bounding box center [1390, 273] width 293 height 41
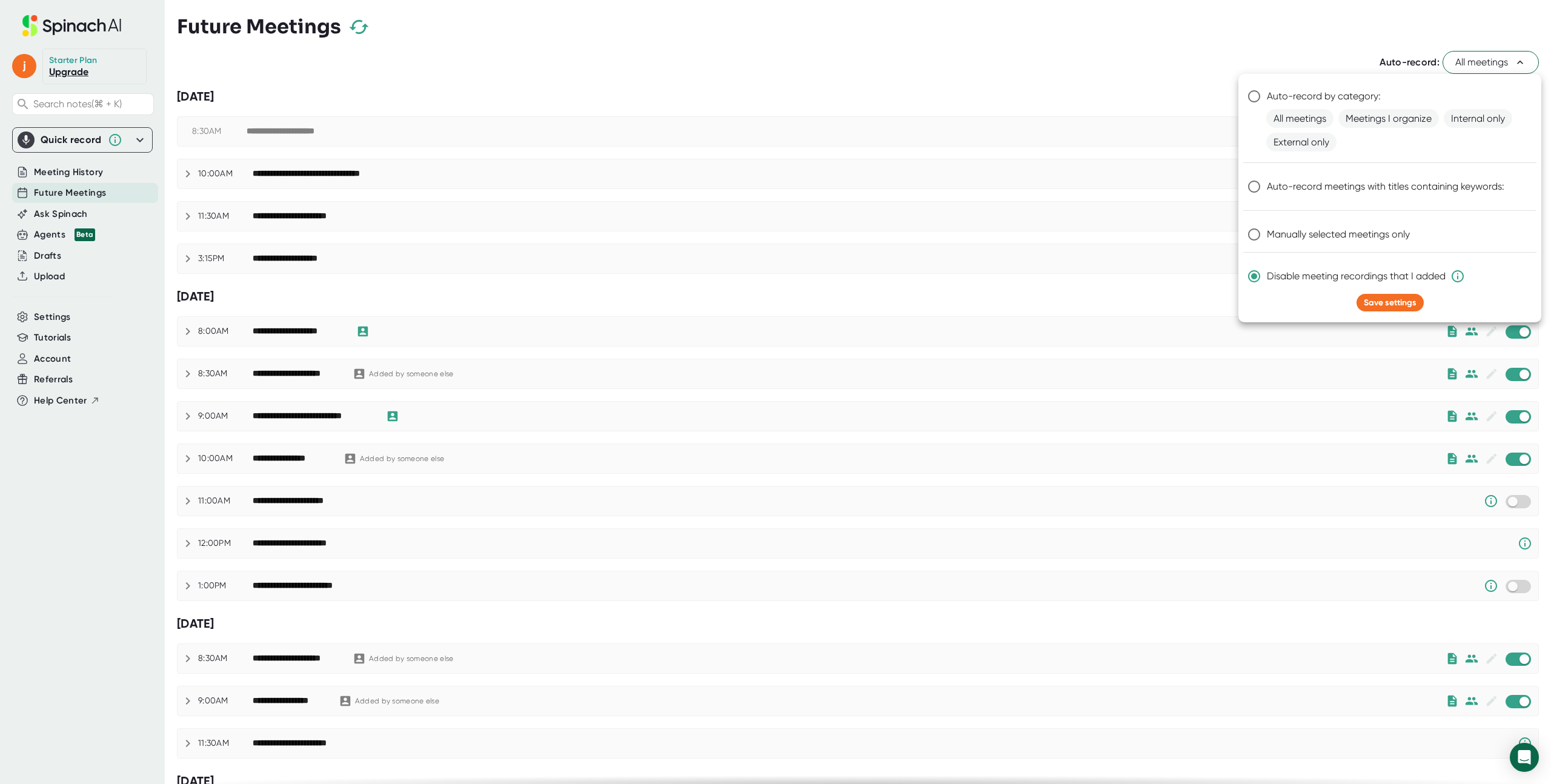
click at [392, 372] on div at bounding box center [775, 392] width 1551 height 784
radio input "true"
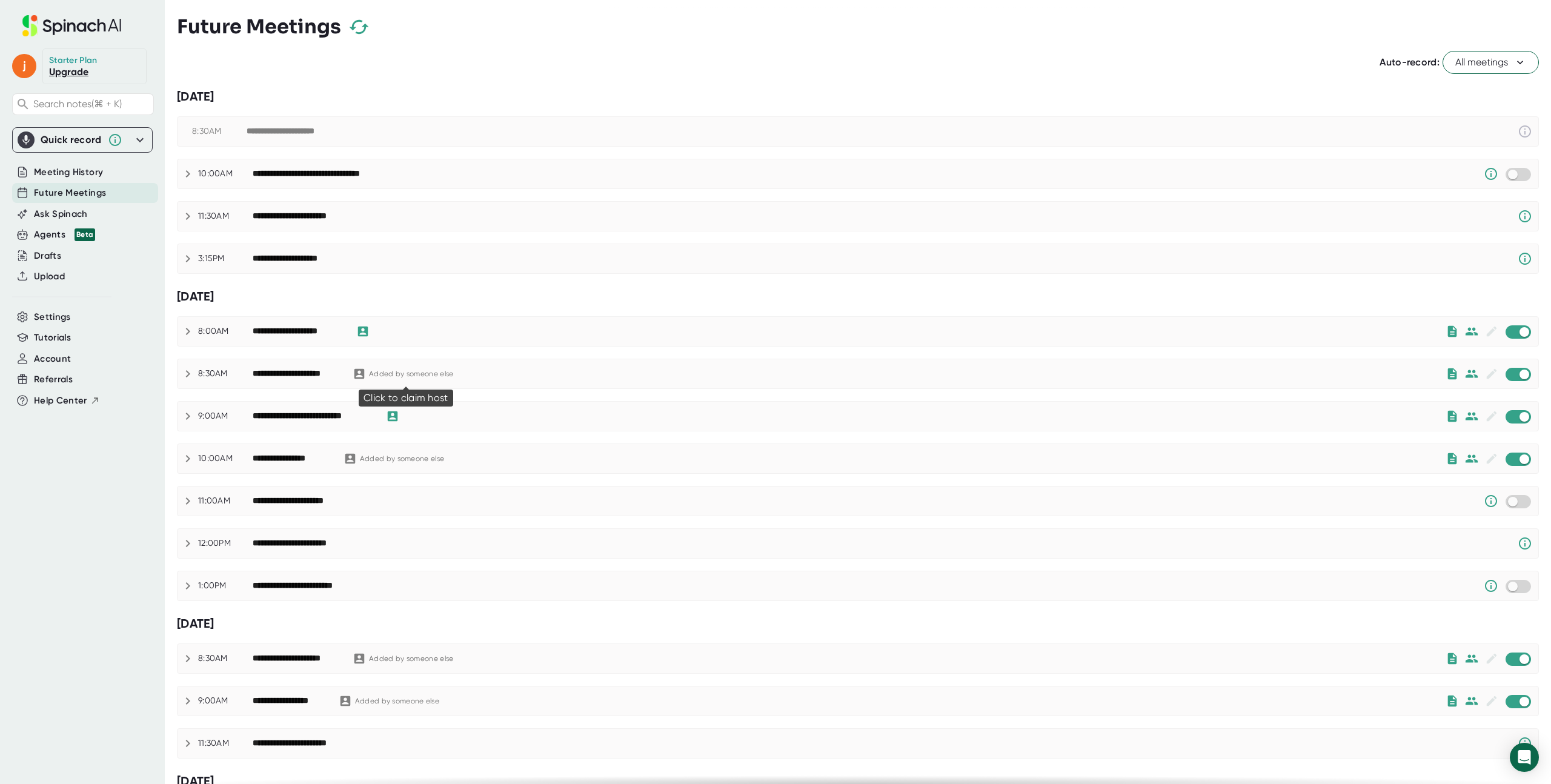
click at [392, 371] on div "Added by someone else" at bounding box center [411, 374] width 84 height 9
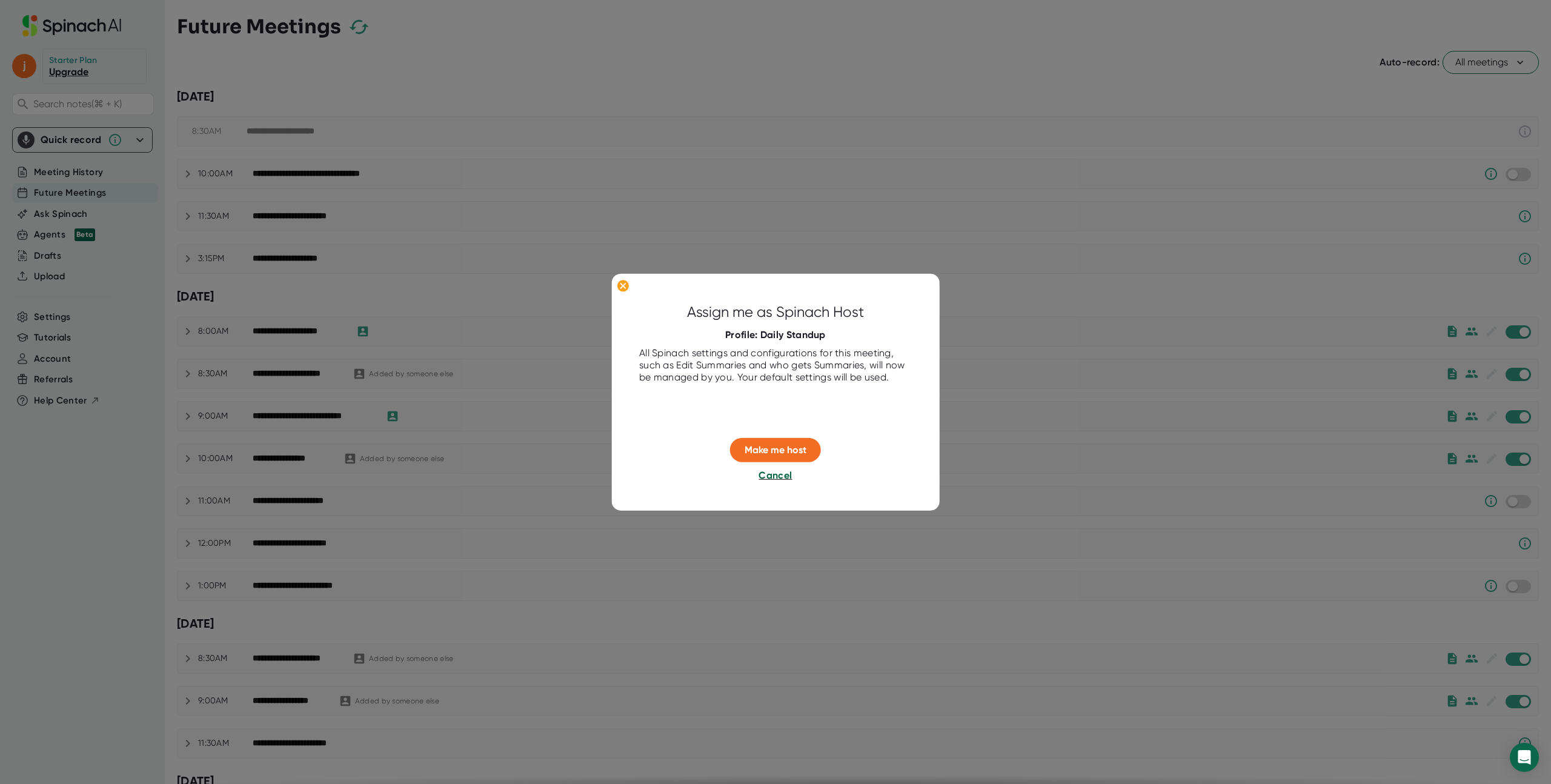
click at [775, 477] on span "Cancel" at bounding box center [775, 475] width 33 height 12
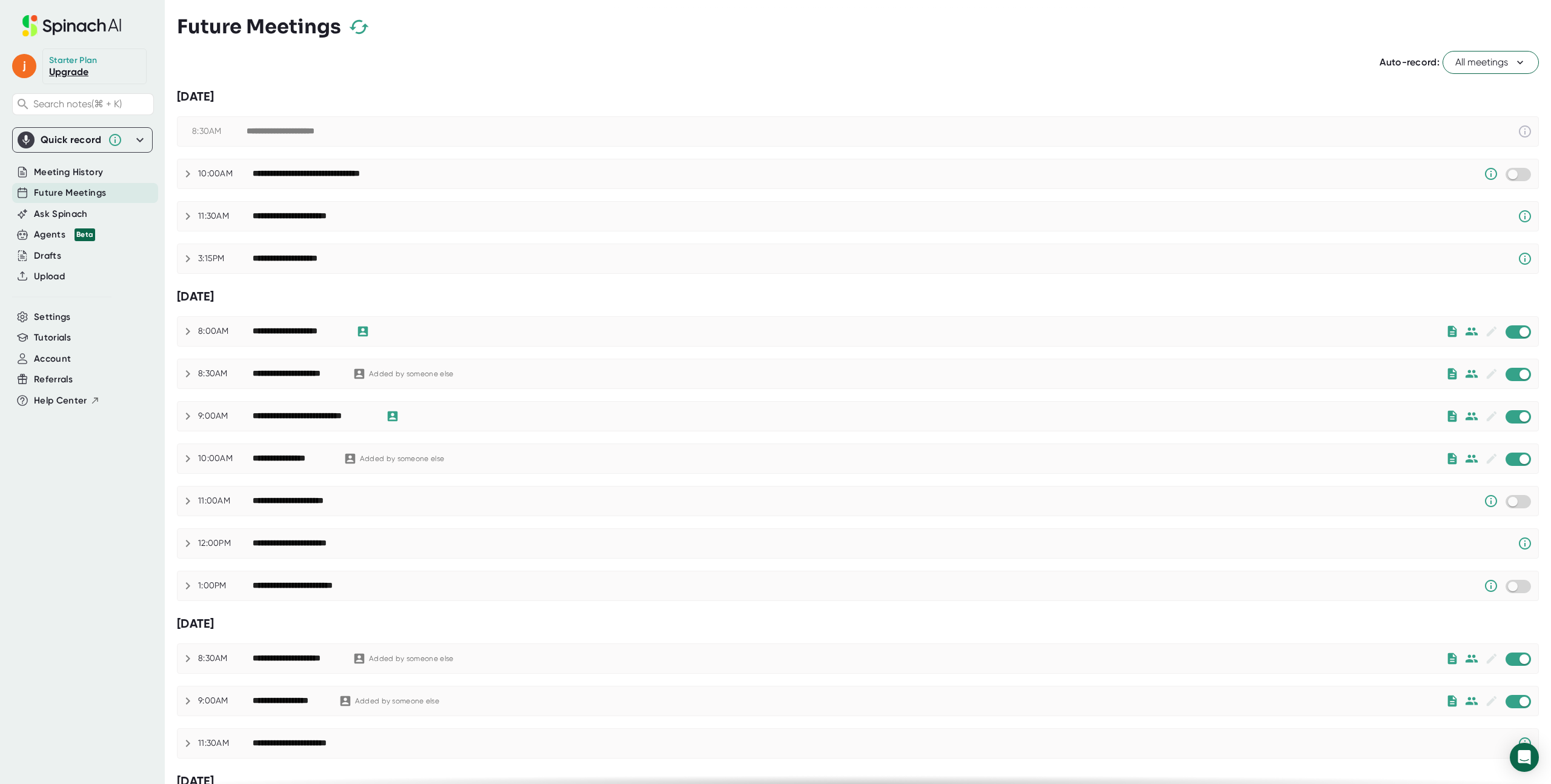
click at [1468, 49] on div "**********" at bounding box center [858, 547] width 1362 height 1005
click at [1469, 50] on div "**********" at bounding box center [858, 547] width 1362 height 1005
click at [1470, 56] on span "All meetings" at bounding box center [1491, 62] width 71 height 15
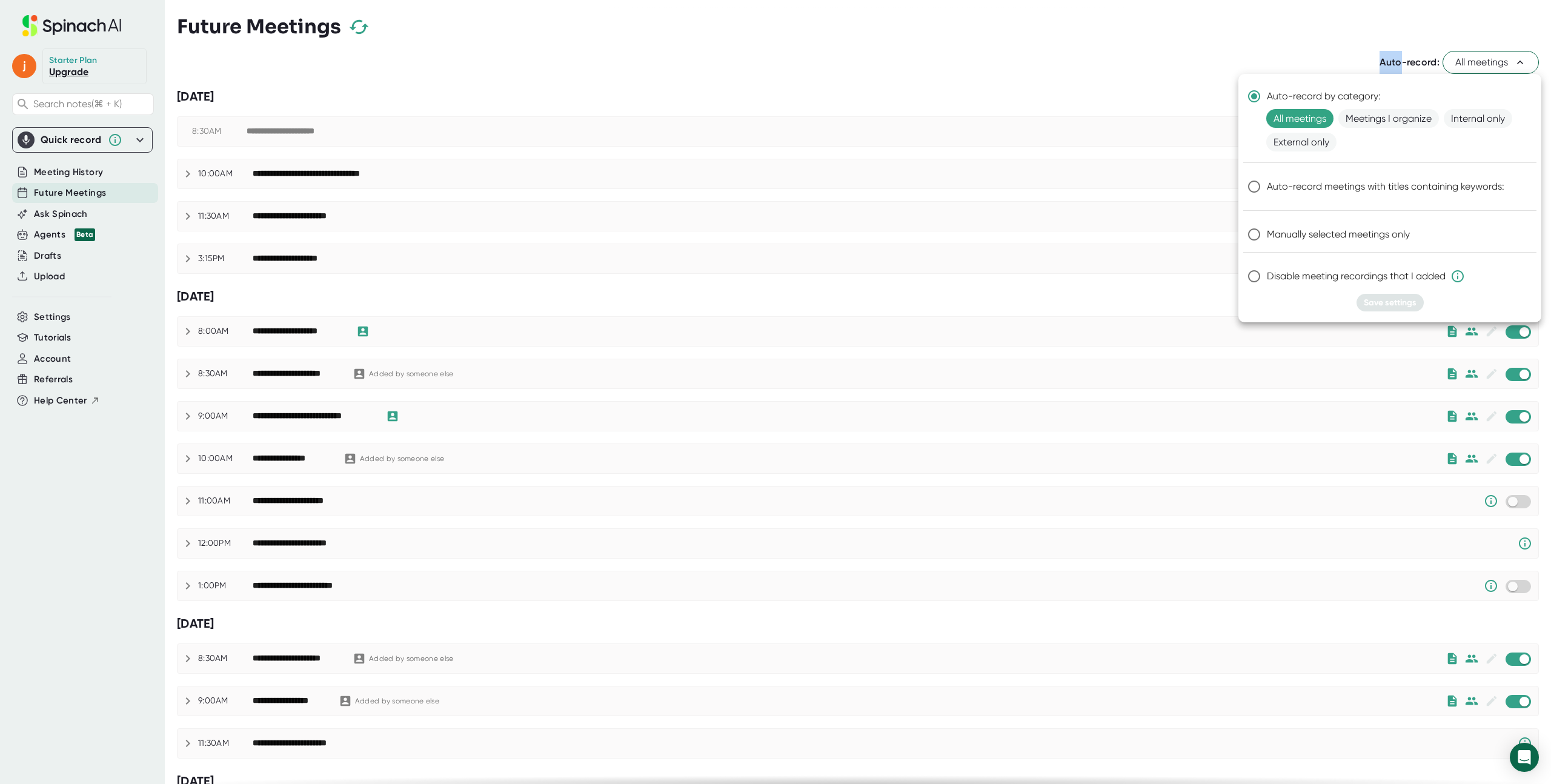
click at [1256, 278] on input "Disable meeting recordings that I added" at bounding box center [1254, 276] width 25 height 25
radio input "true"
click at [1366, 302] on span "Save settings" at bounding box center [1390, 303] width 53 height 10
radio input "true"
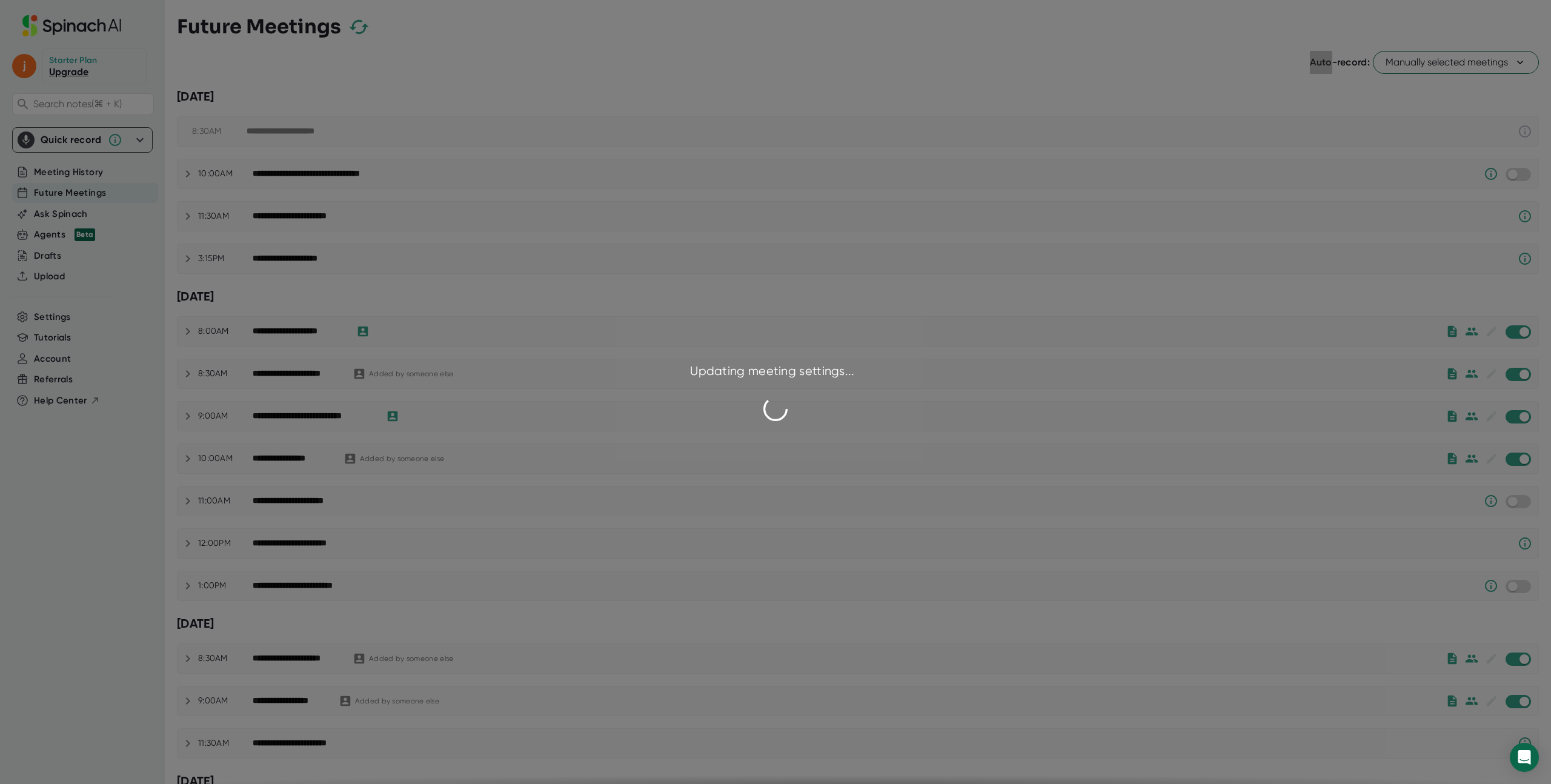
checkbox input "false"
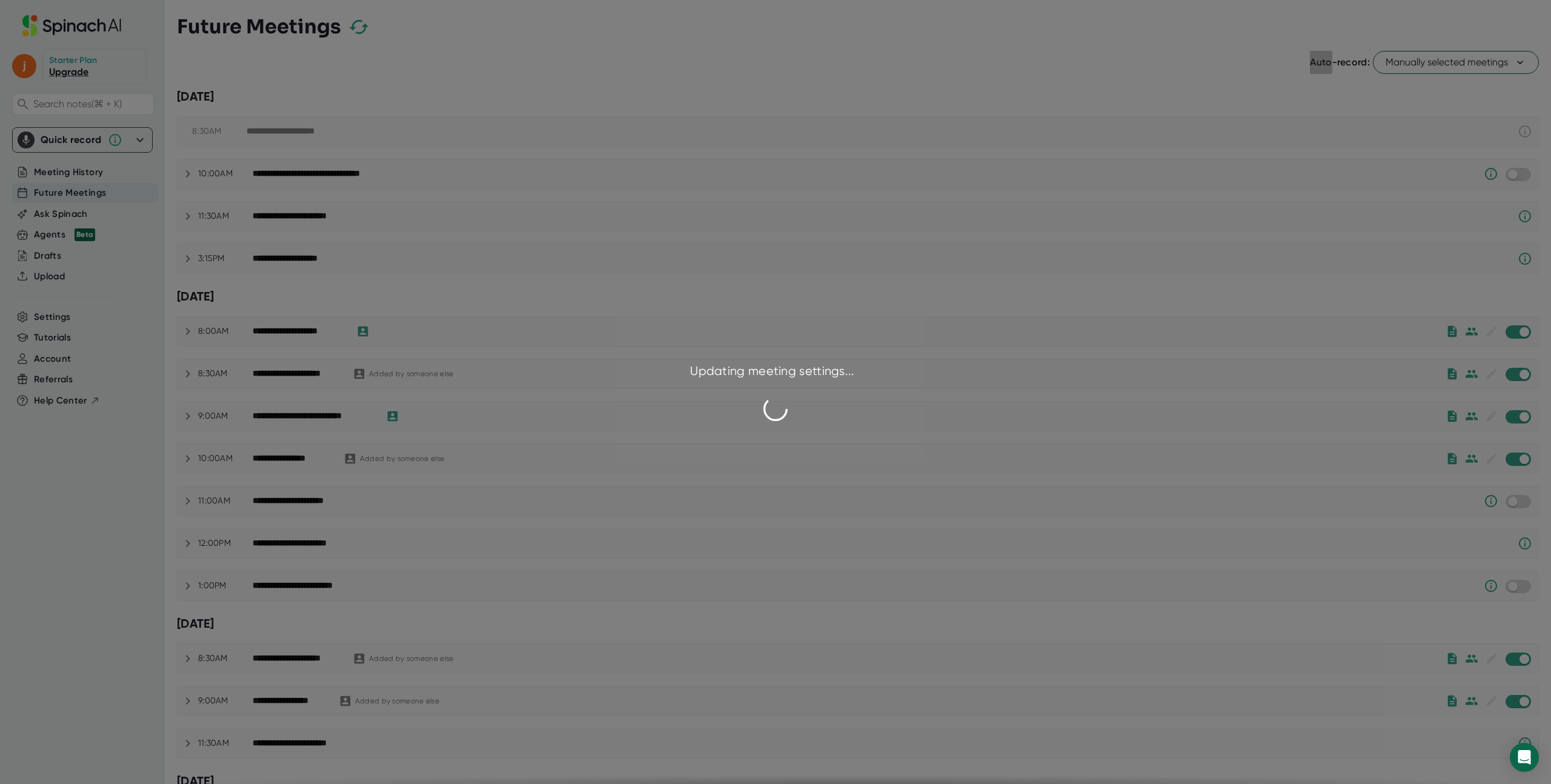
checkbox input "false"
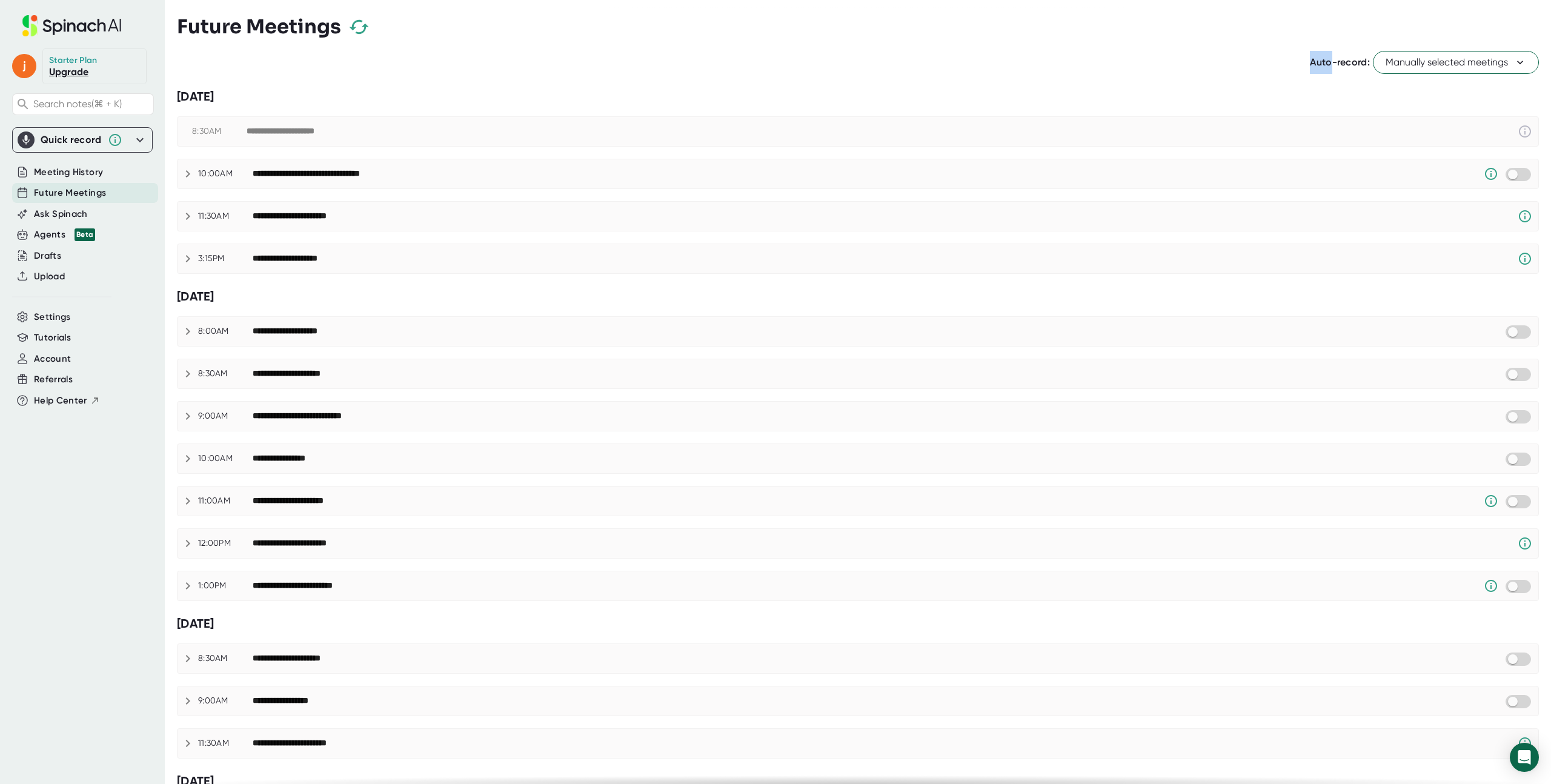
click at [187, 375] on icon at bounding box center [188, 374] width 15 height 15
click at [187, 374] on icon at bounding box center [188, 374] width 15 height 15
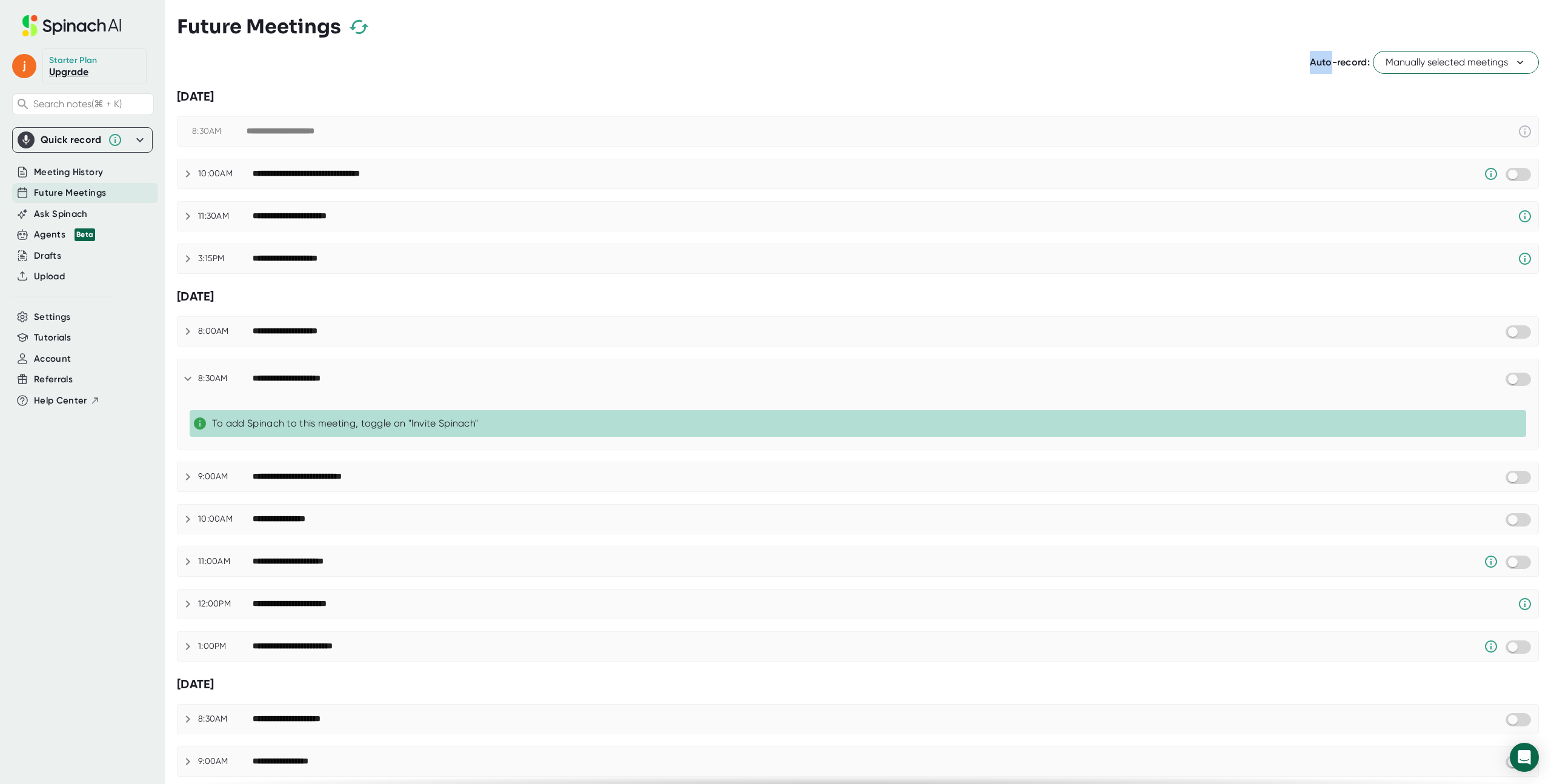
click at [186, 374] on icon at bounding box center [188, 379] width 15 height 15
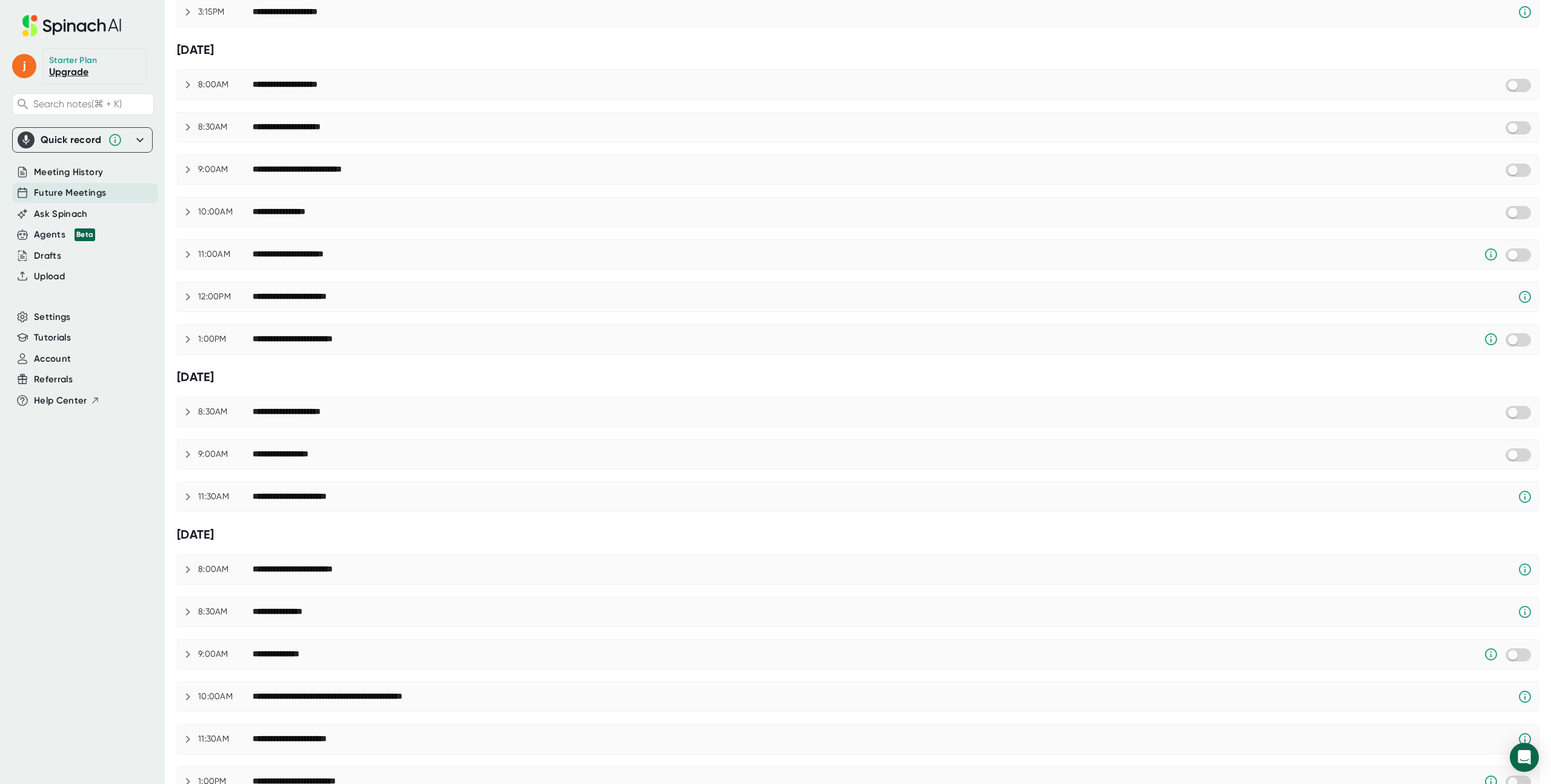
scroll to position [305, 0]
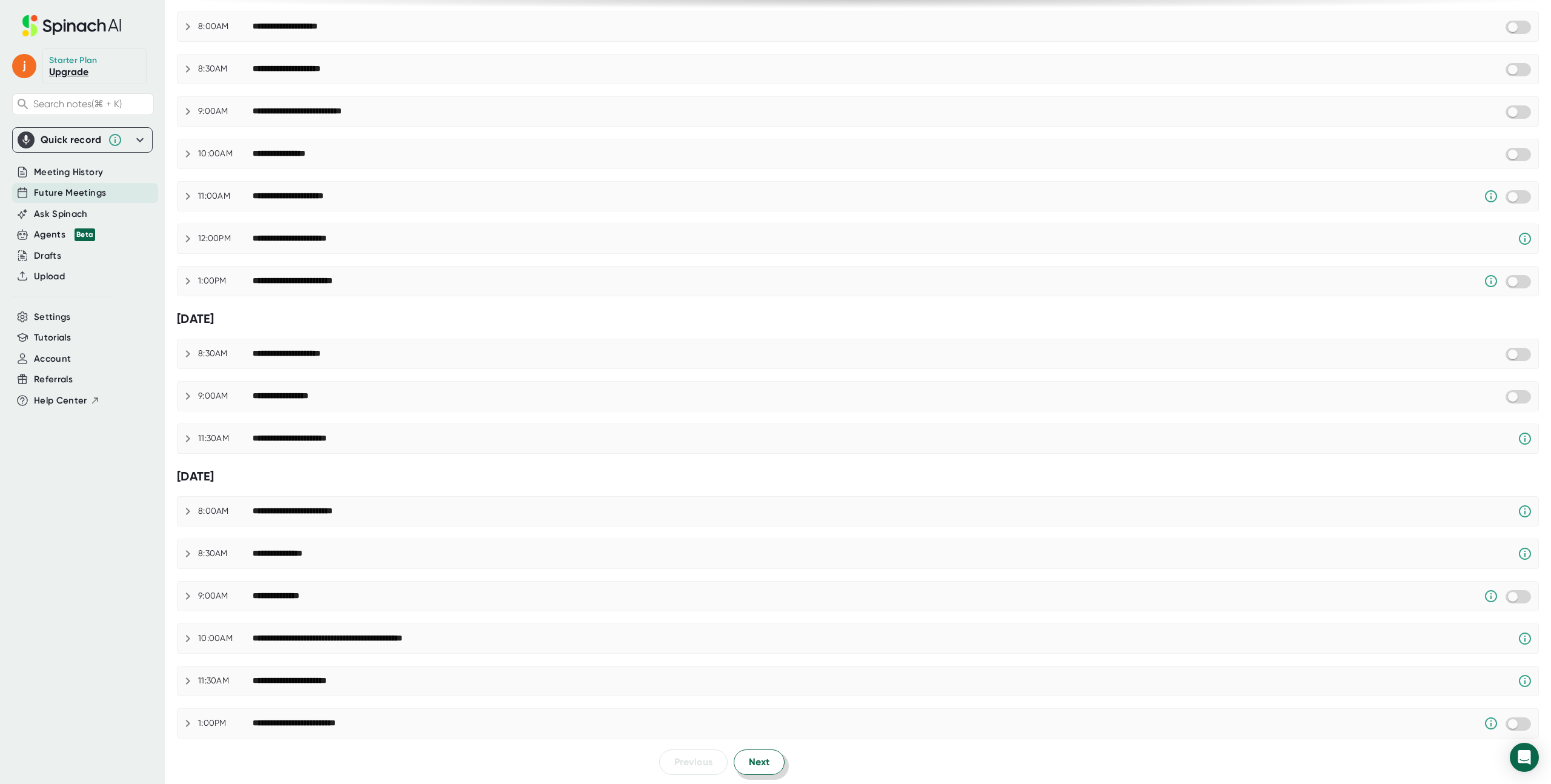
click at [767, 754] on button "Next" at bounding box center [759, 762] width 51 height 25
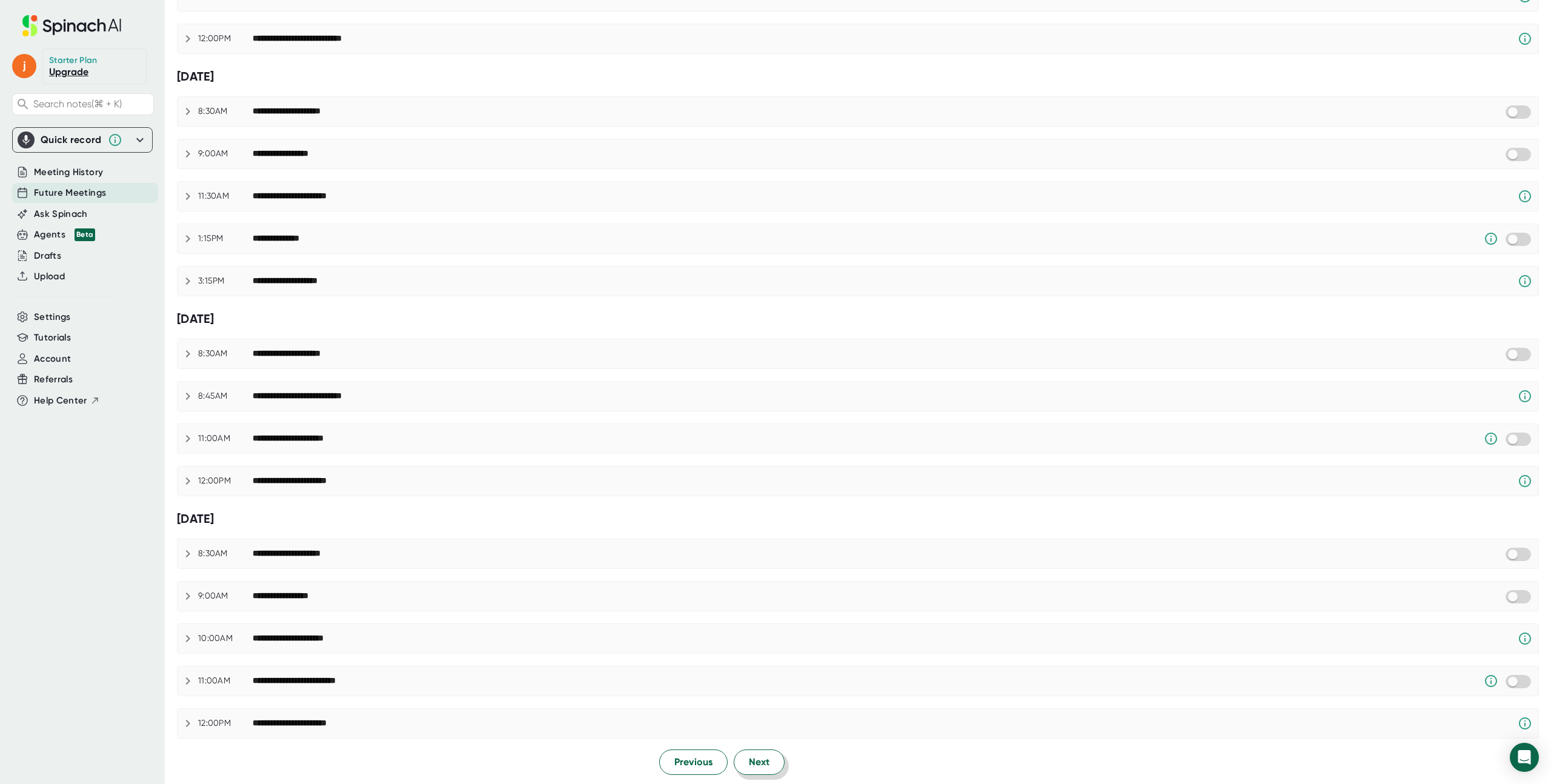
scroll to position [0, 0]
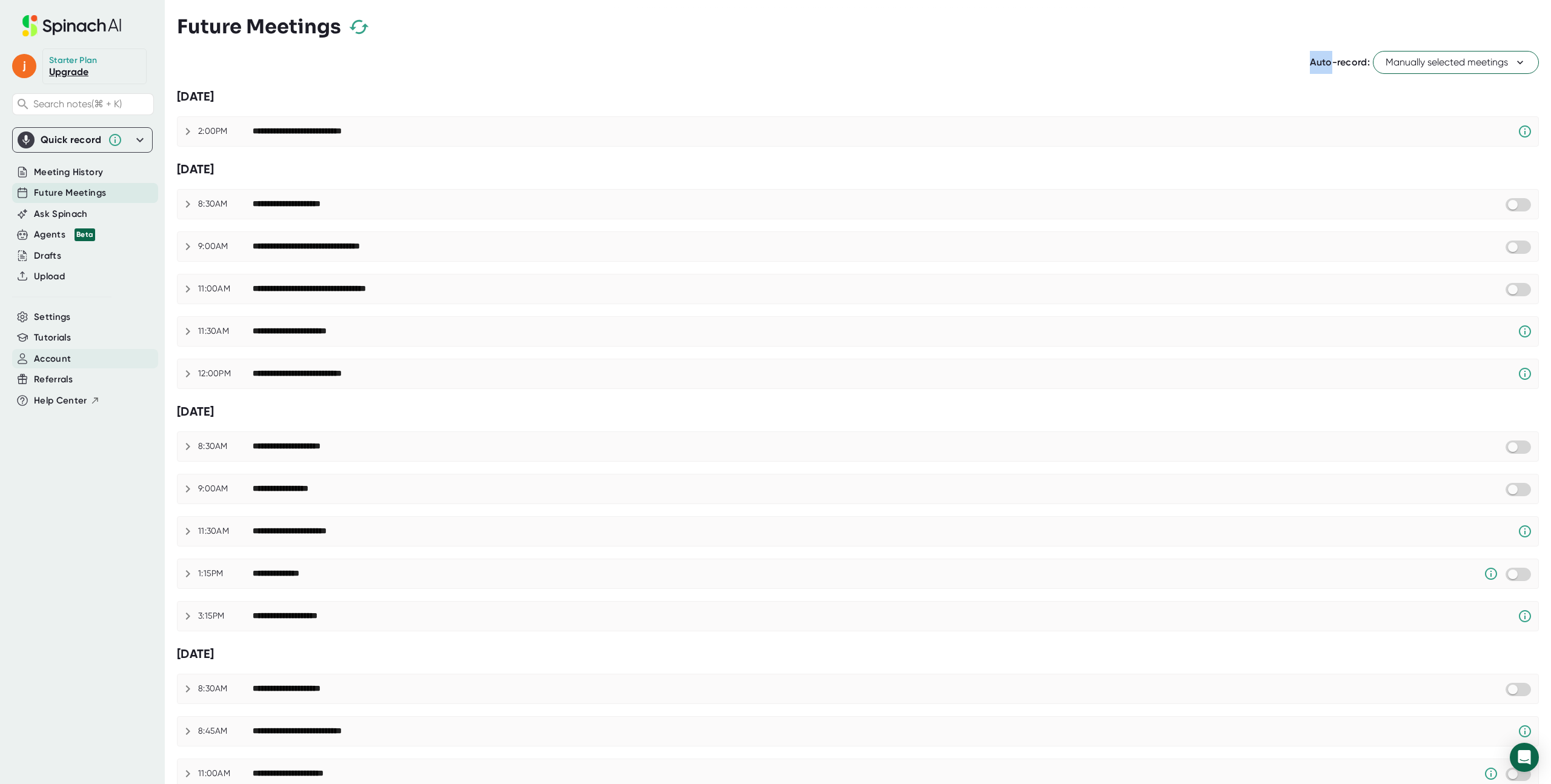
click at [46, 356] on span "Account" at bounding box center [53, 358] width 37 height 14
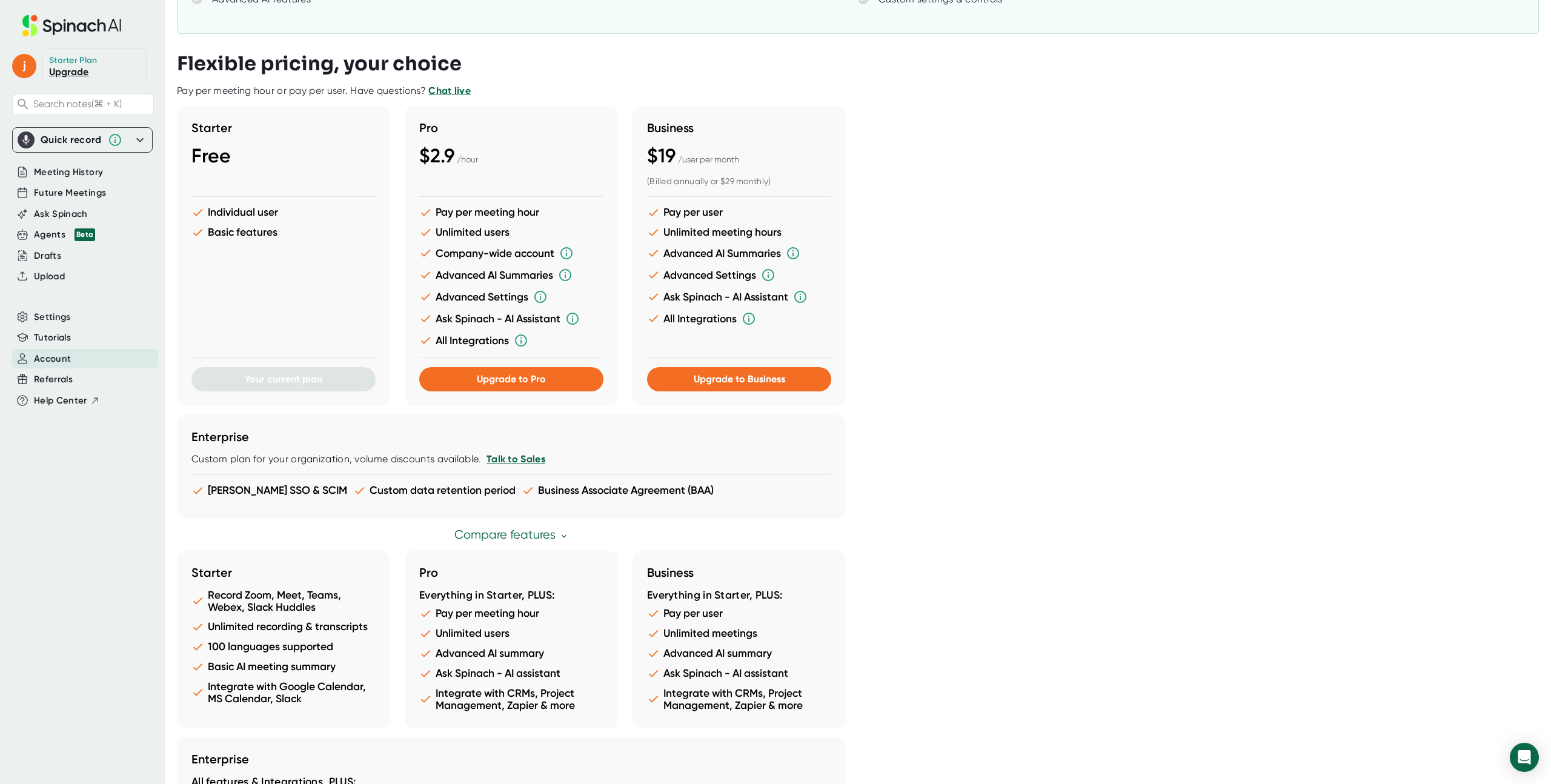
scroll to position [358, 0]
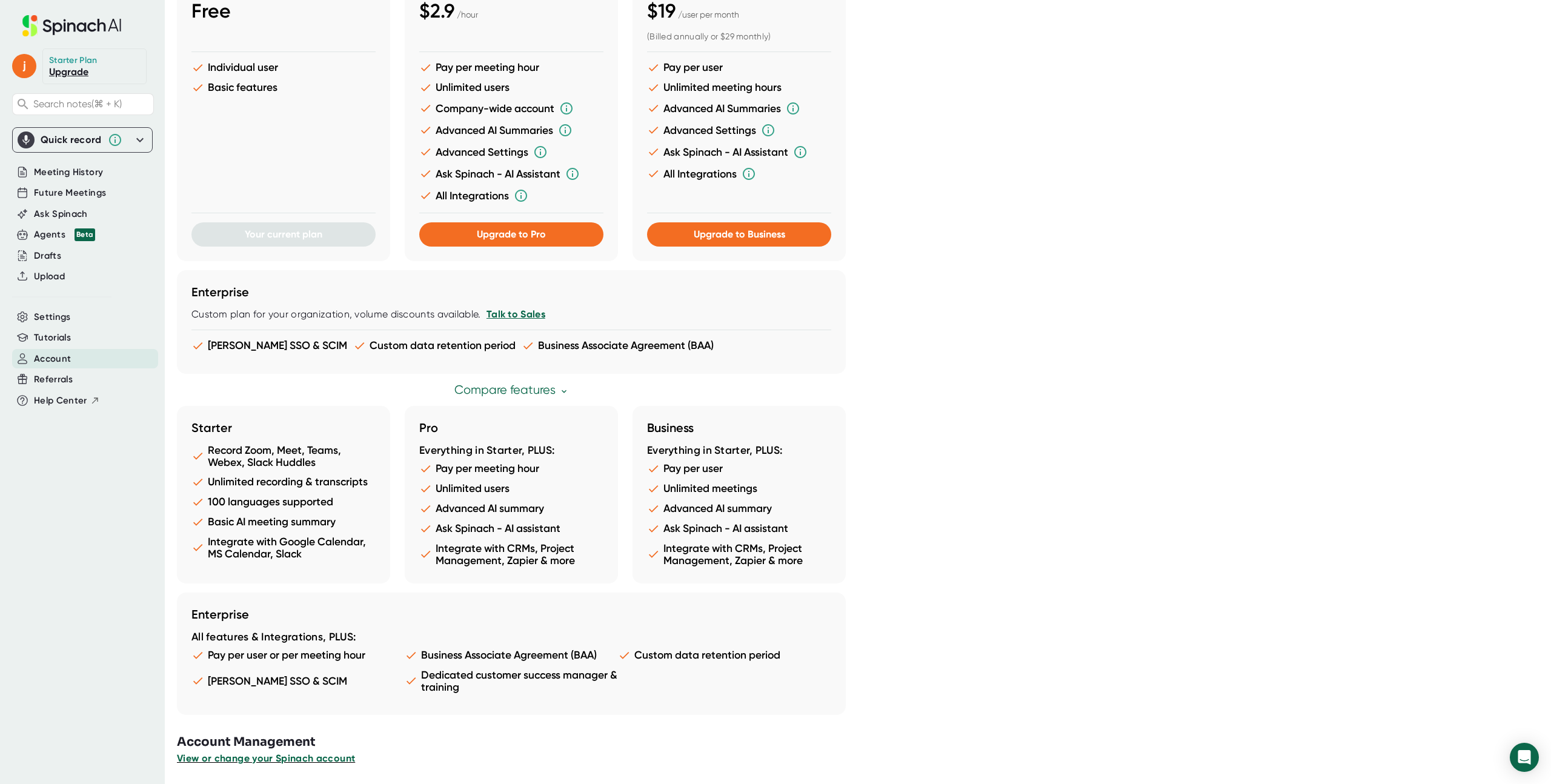
click at [262, 756] on span "View or change your Spinach account" at bounding box center [266, 758] width 178 height 12
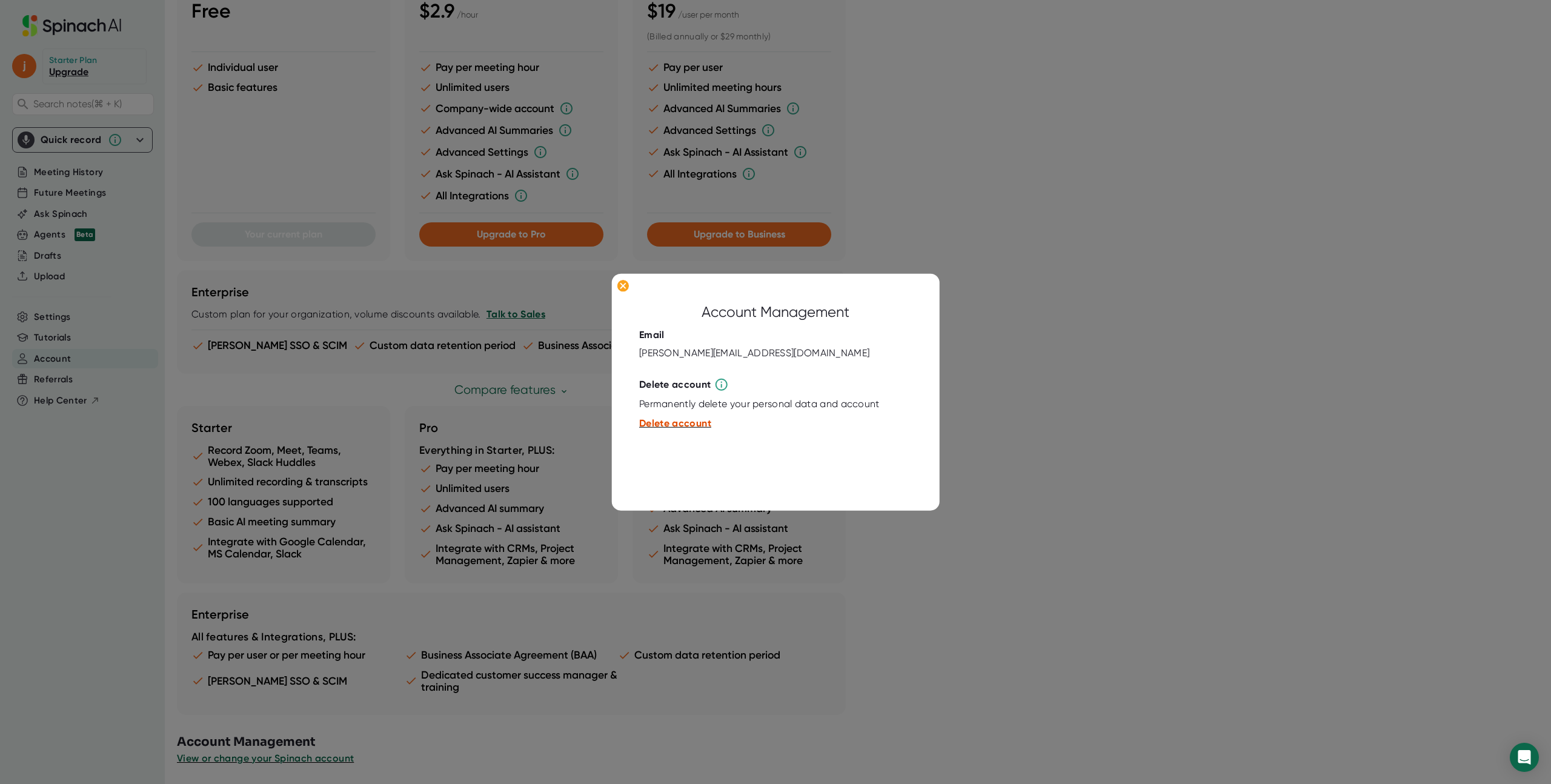
click at [677, 423] on span "Delete account" at bounding box center [674, 423] width 72 height 12
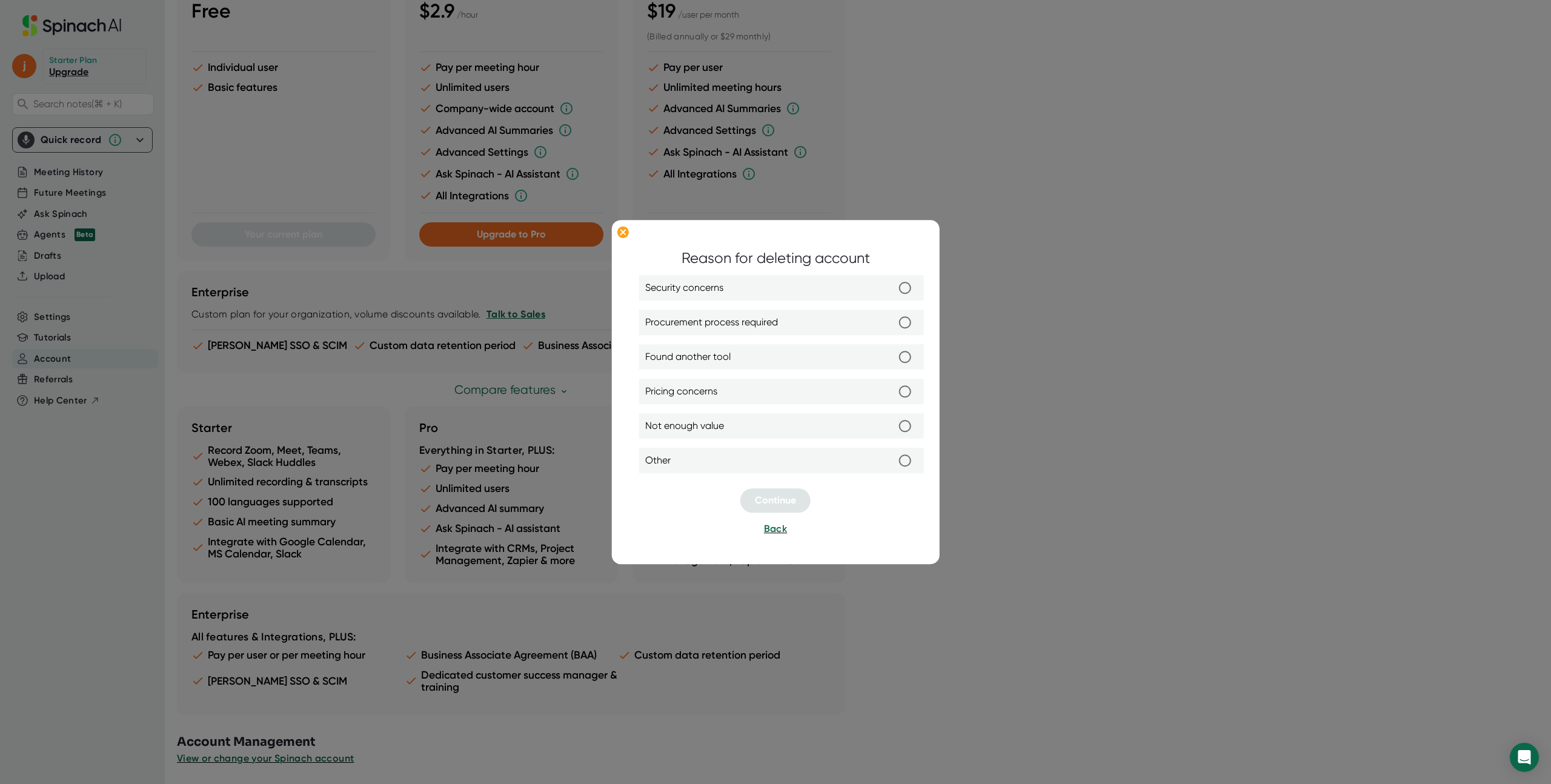
click at [771, 432] on label "Not enough value" at bounding box center [782, 426] width 272 height 25
click at [892, 432] on input "Not enough value" at bounding box center [905, 426] width 25 height 25
radio input "true"
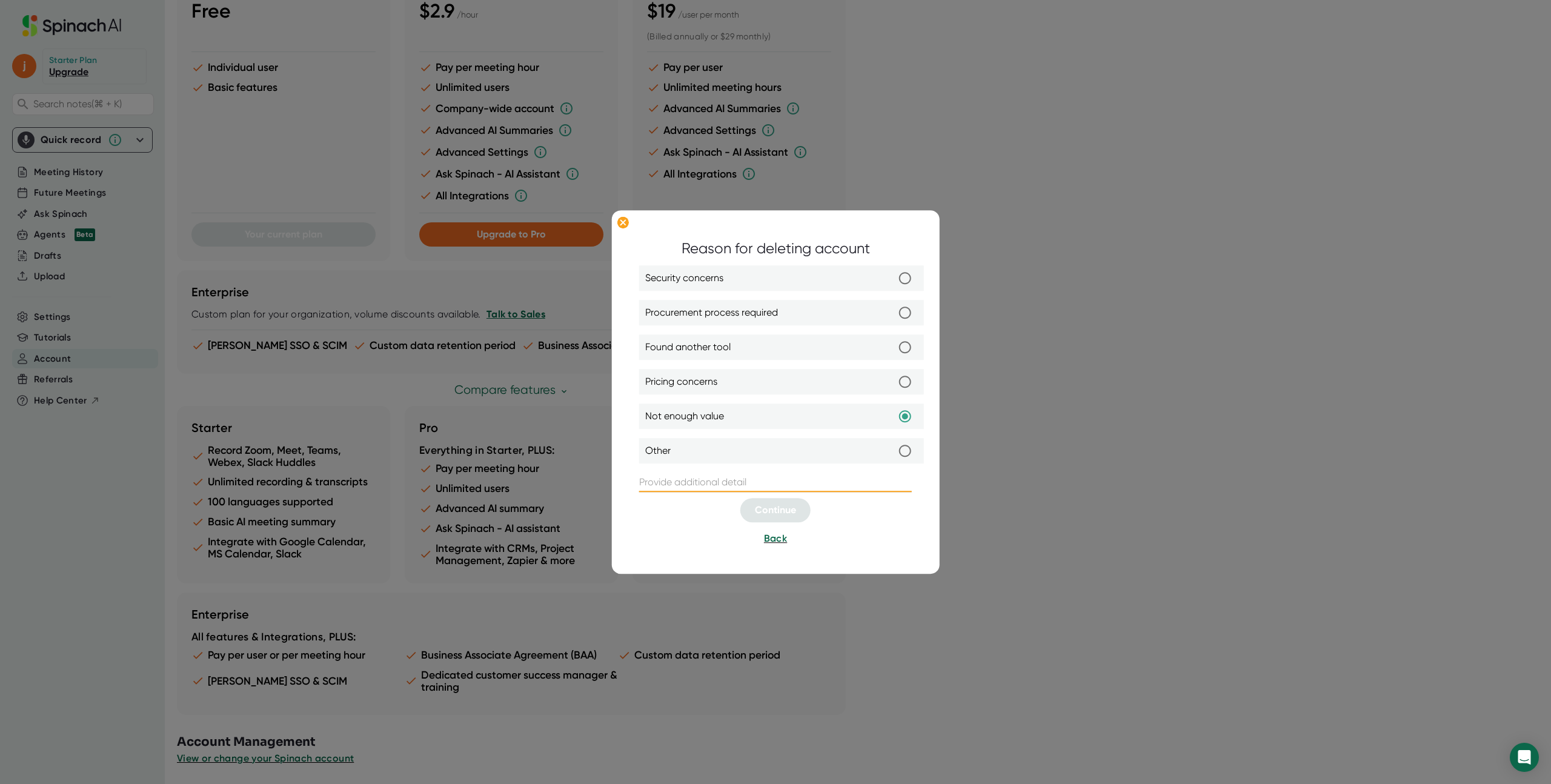
click at [751, 481] on input "text" at bounding box center [775, 483] width 272 height 19
type input "a"
click at [763, 505] on span "Continue" at bounding box center [776, 511] width 41 height 12
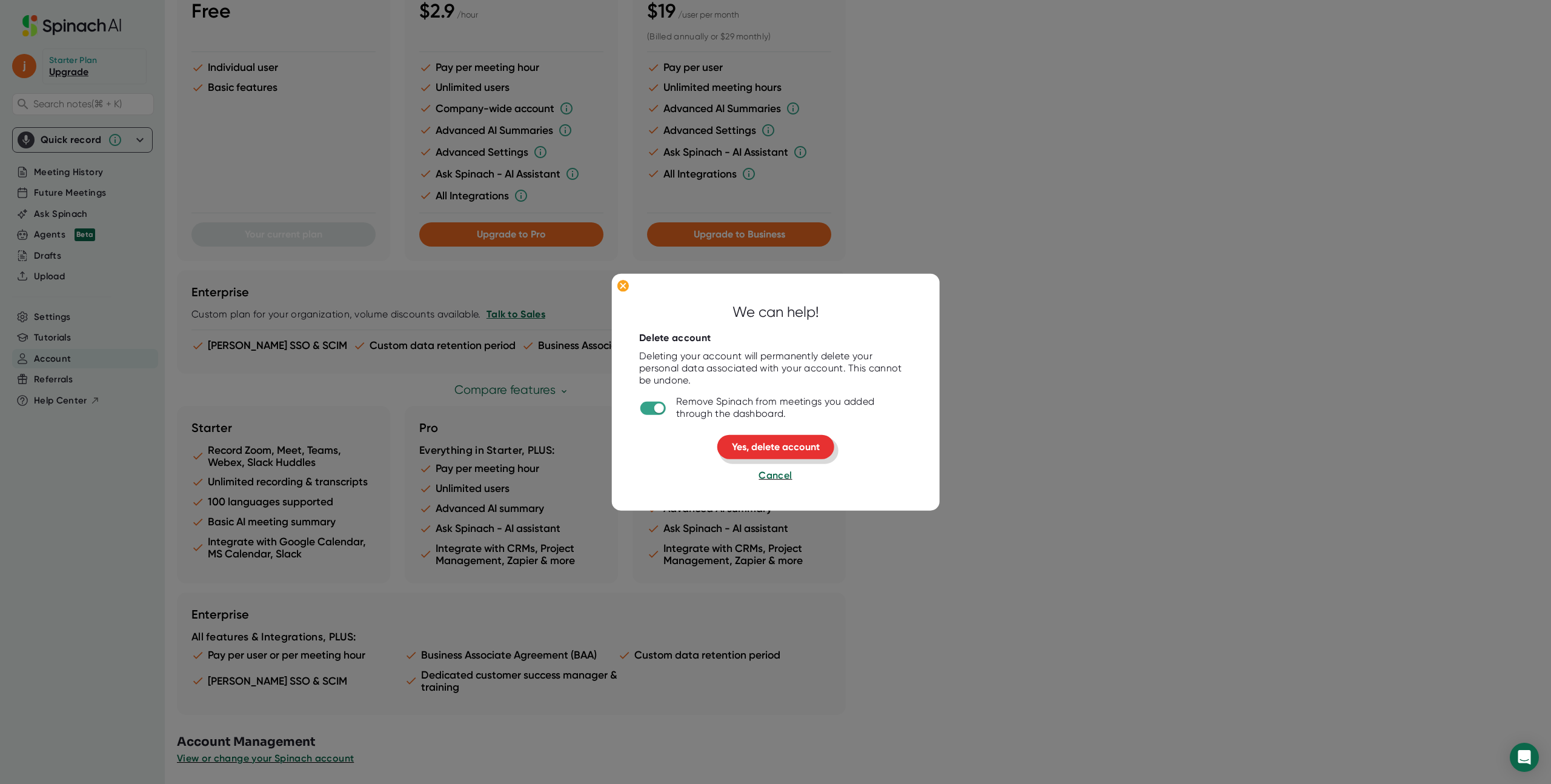
click at [755, 446] on span "Yes, delete account" at bounding box center [776, 447] width 88 height 12
